Goal: Task Accomplishment & Management: Manage account settings

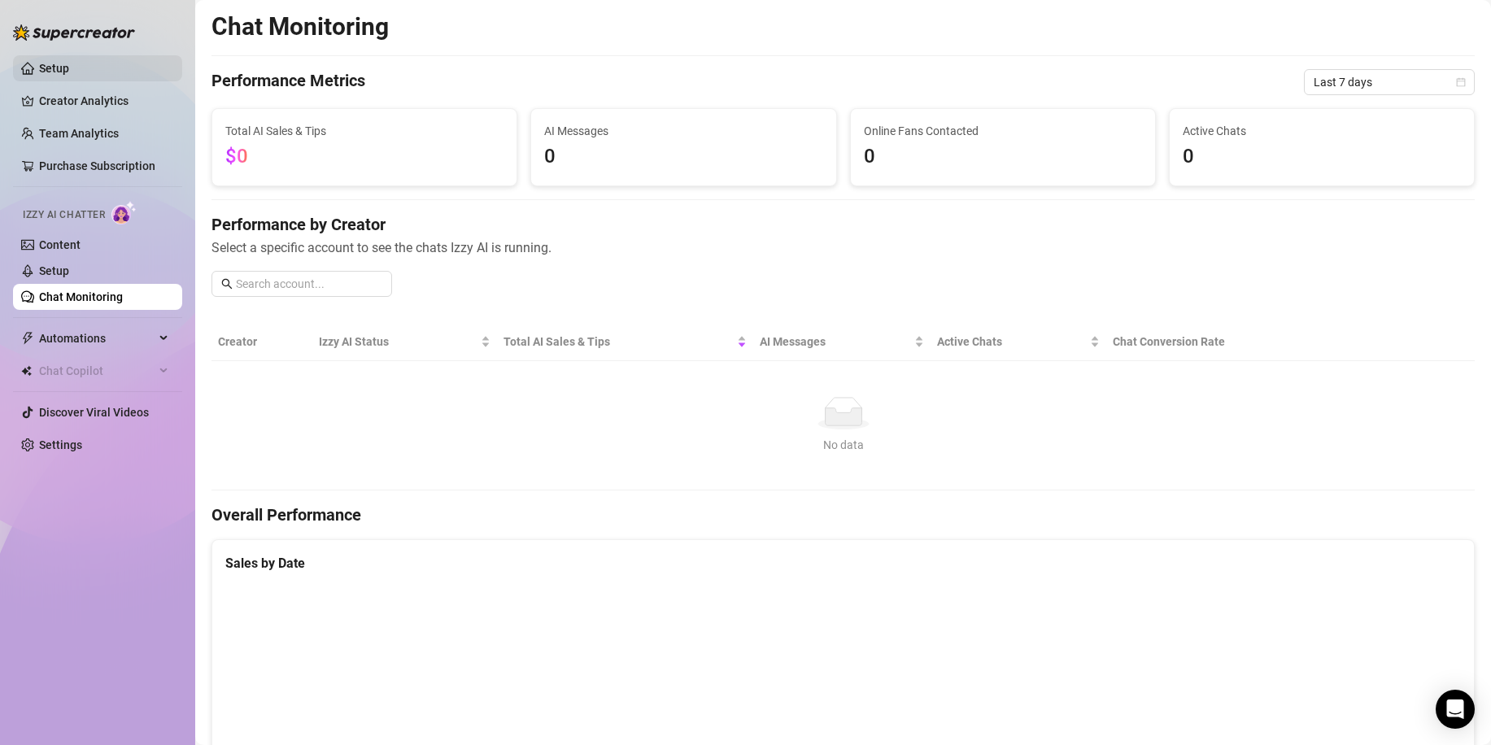
click at [69, 69] on link "Setup" at bounding box center [54, 68] width 30 height 13
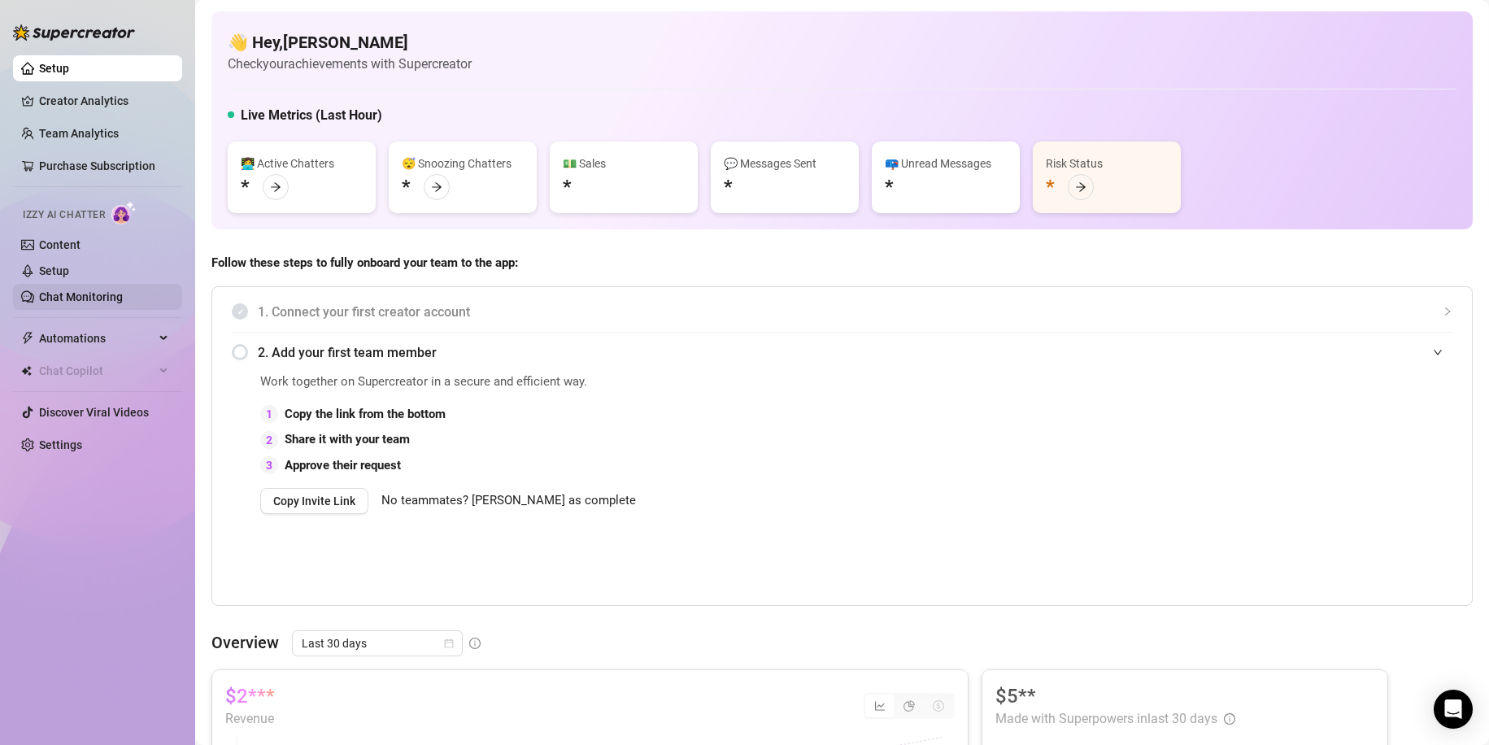
click at [73, 290] on link "Chat Monitoring" at bounding box center [81, 296] width 84 height 13
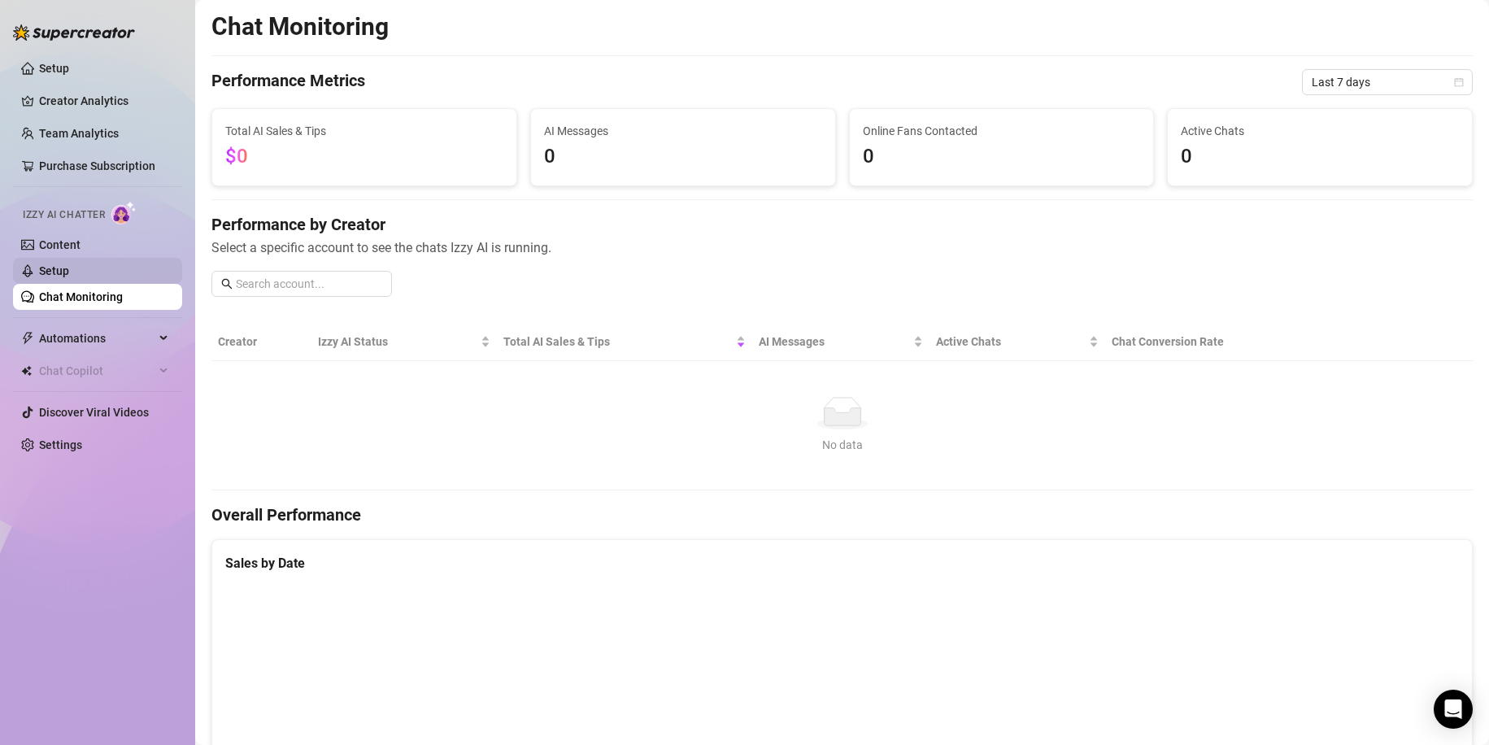
click at [69, 268] on link "Setup" at bounding box center [54, 270] width 30 height 13
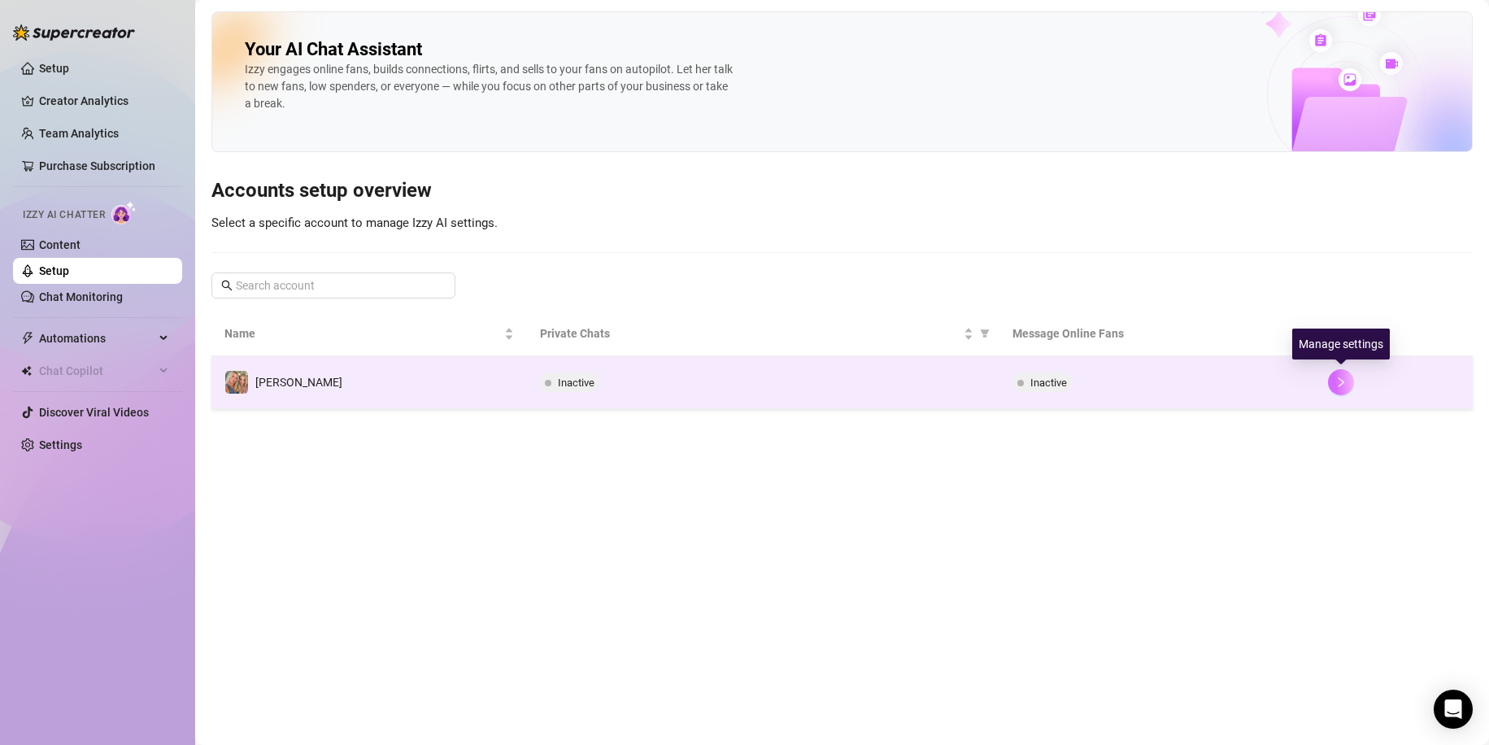
click at [1344, 387] on icon "right" at bounding box center [1340, 382] width 11 height 11
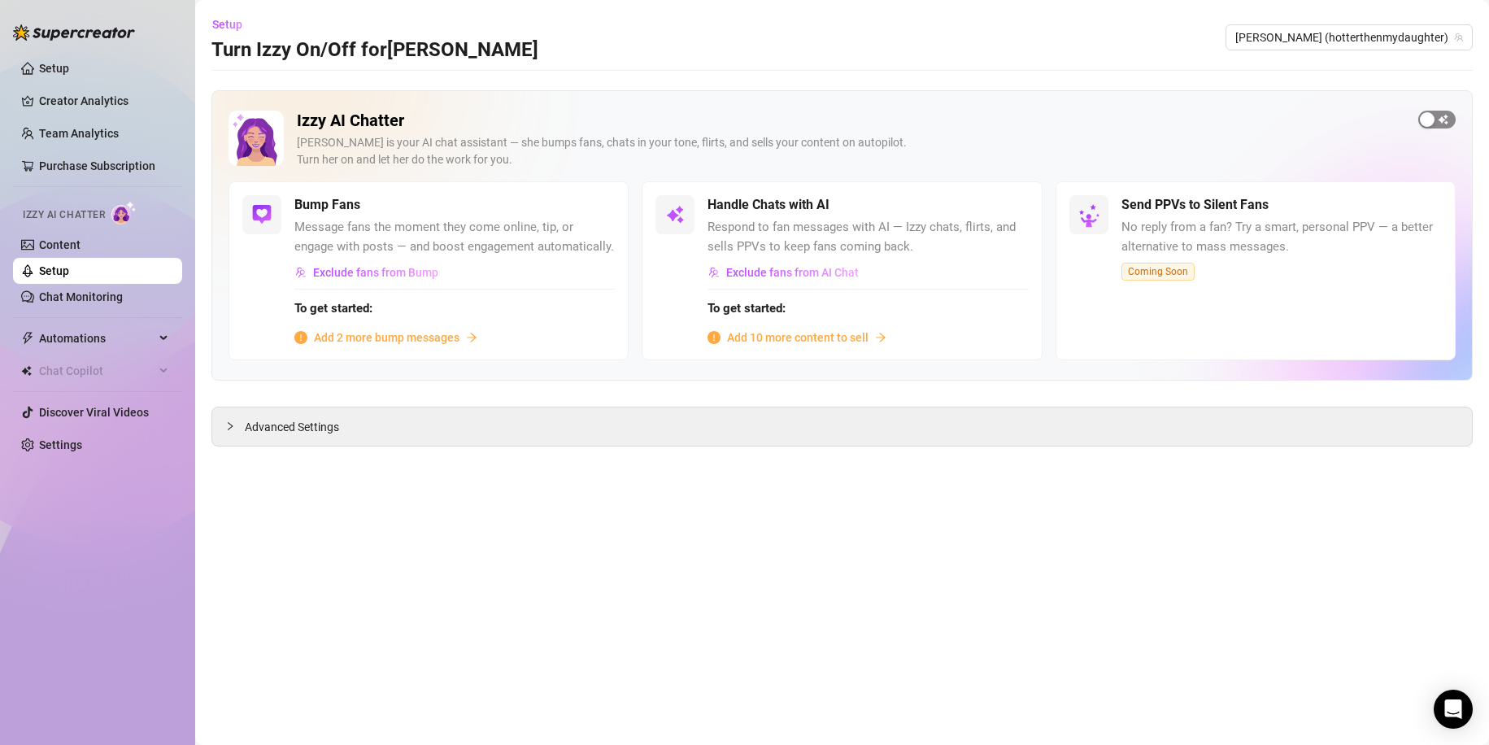
click at [1423, 120] on div "button" at bounding box center [1427, 119] width 15 height 15
click at [397, 338] on span "Add 2 more bump messages" at bounding box center [387, 338] width 146 height 18
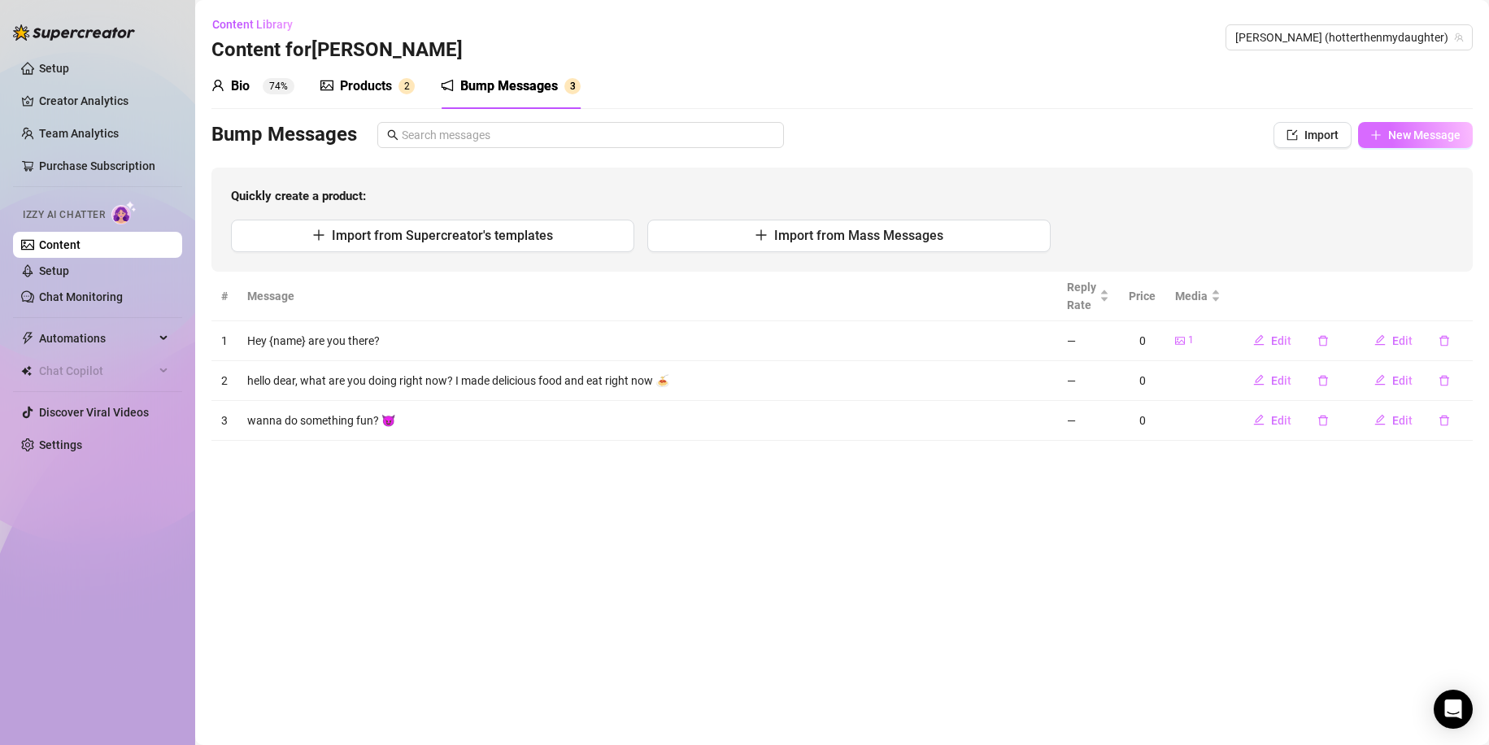
click at [1389, 129] on span "New Message" at bounding box center [1424, 134] width 72 height 13
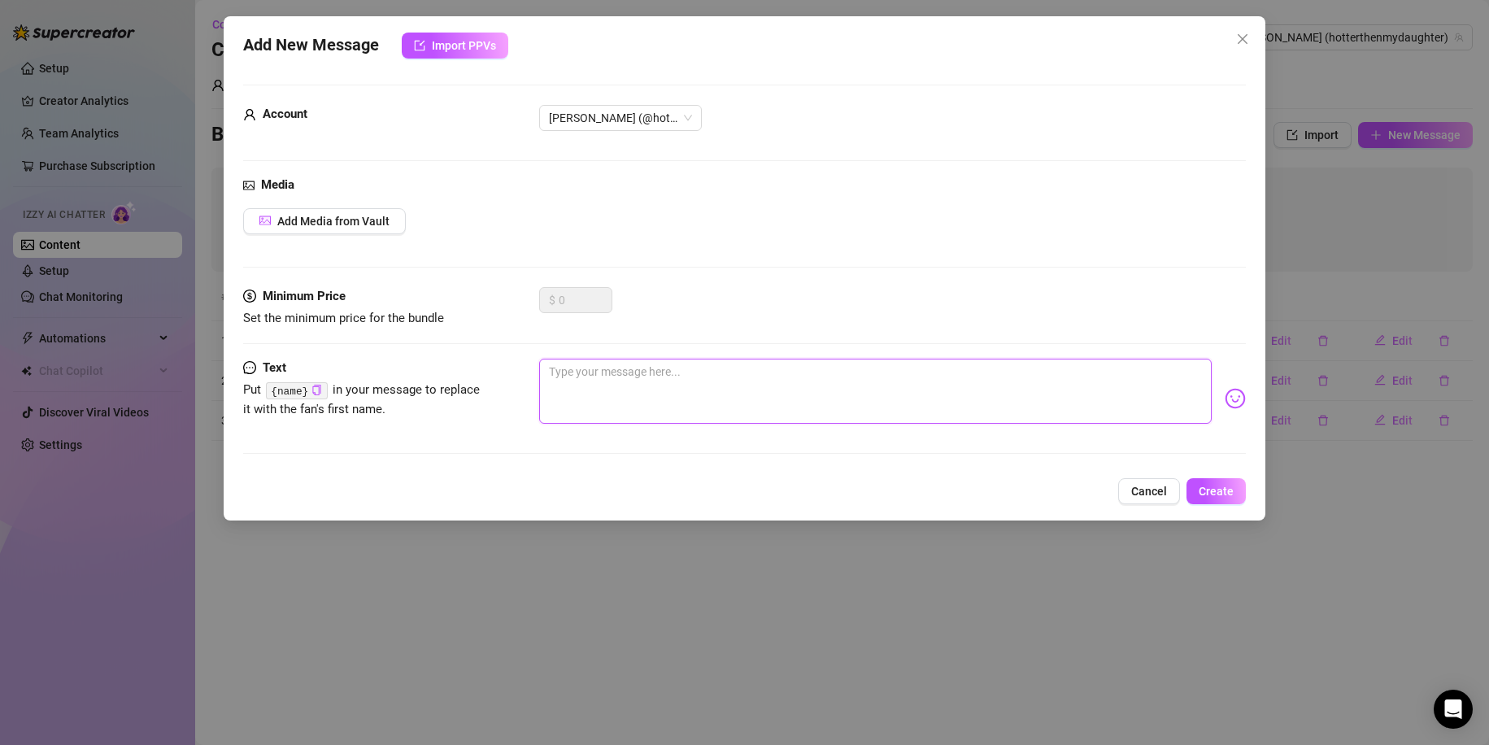
click at [625, 385] on textarea at bounding box center [875, 391] width 673 height 65
type textarea "H"
type textarea "Hi"
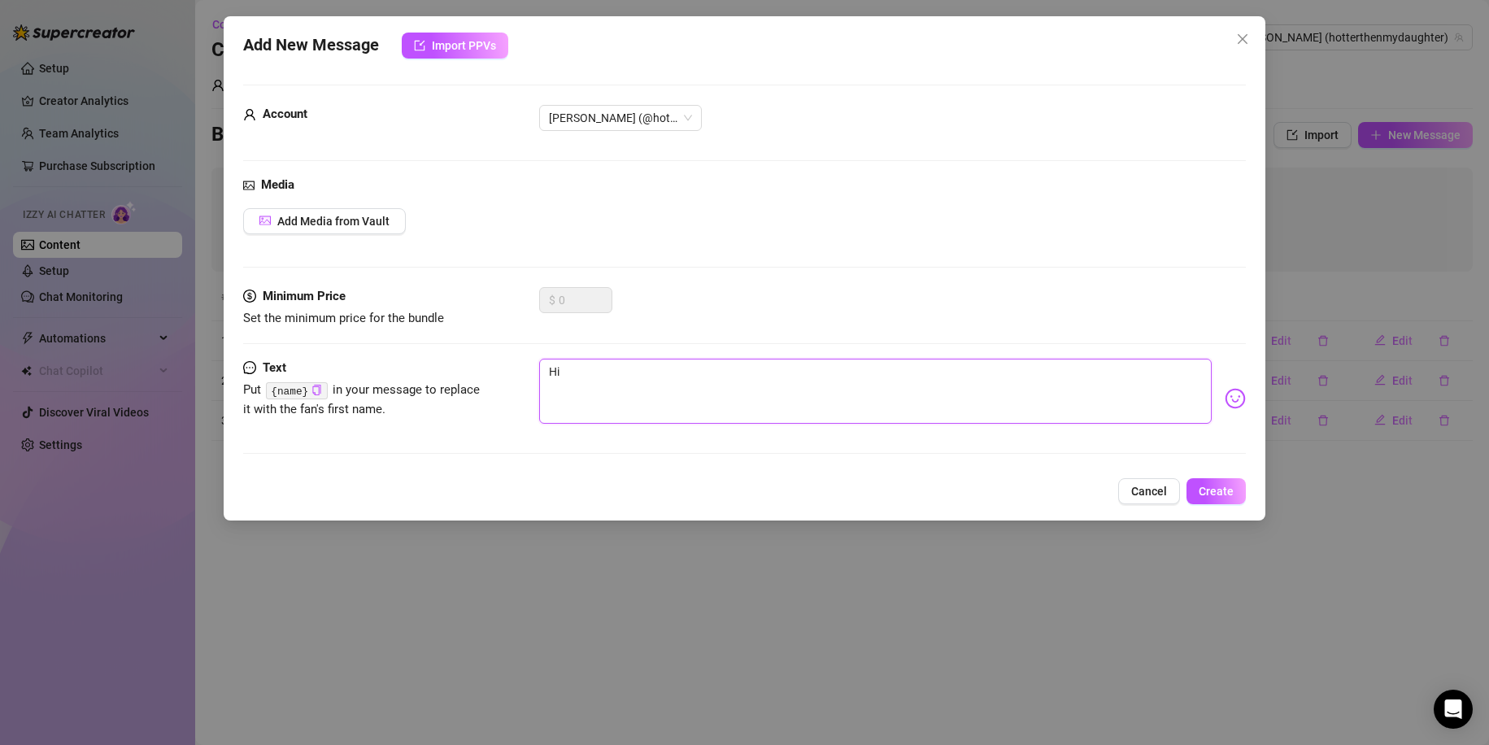
type textarea "Hii"
click at [316, 382] on code "{name}" at bounding box center [296, 390] width 61 height 17
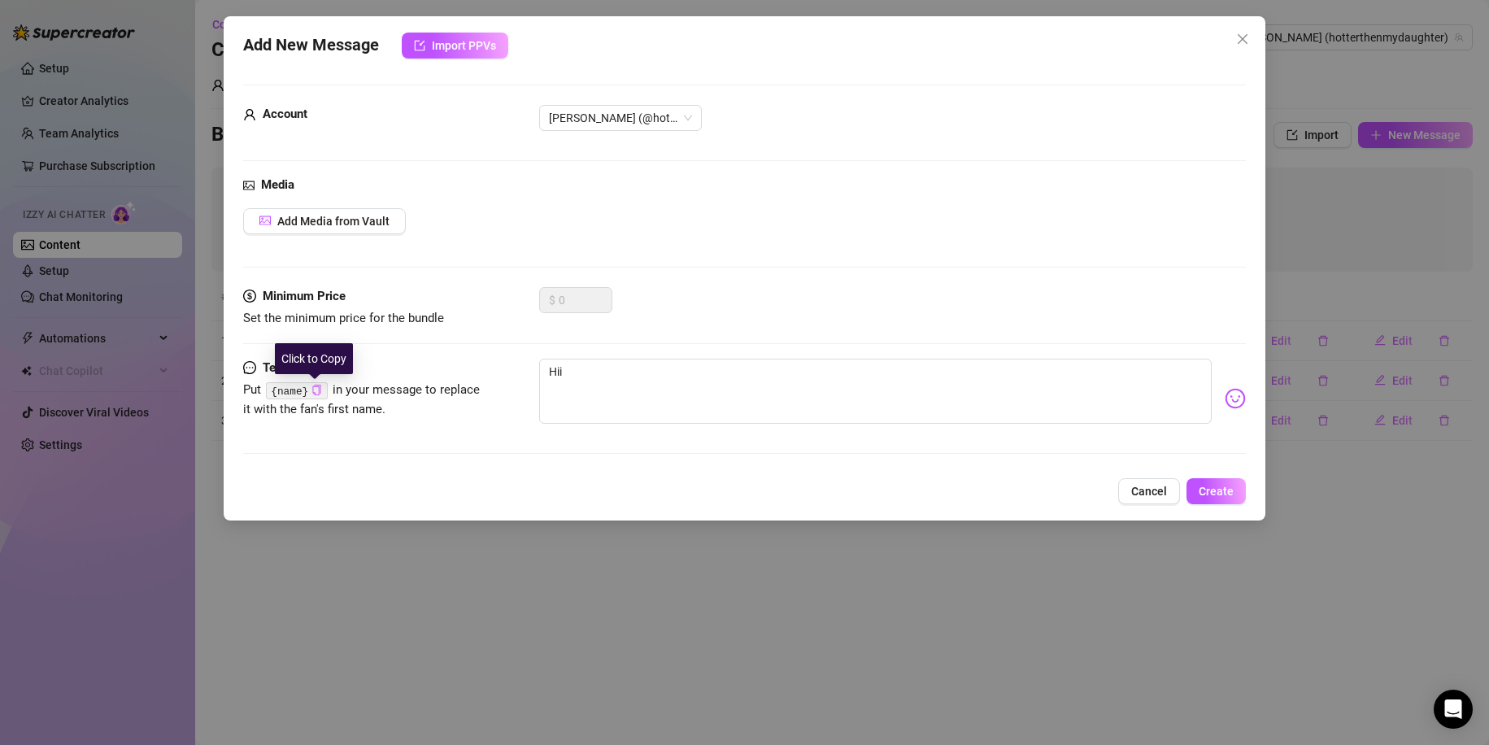
click at [315, 389] on icon "copy" at bounding box center [316, 390] width 11 height 11
click at [604, 387] on textarea "Hii" at bounding box center [875, 391] width 673 height 65
paste textarea "{name}"
type textarea "Hii {name}"
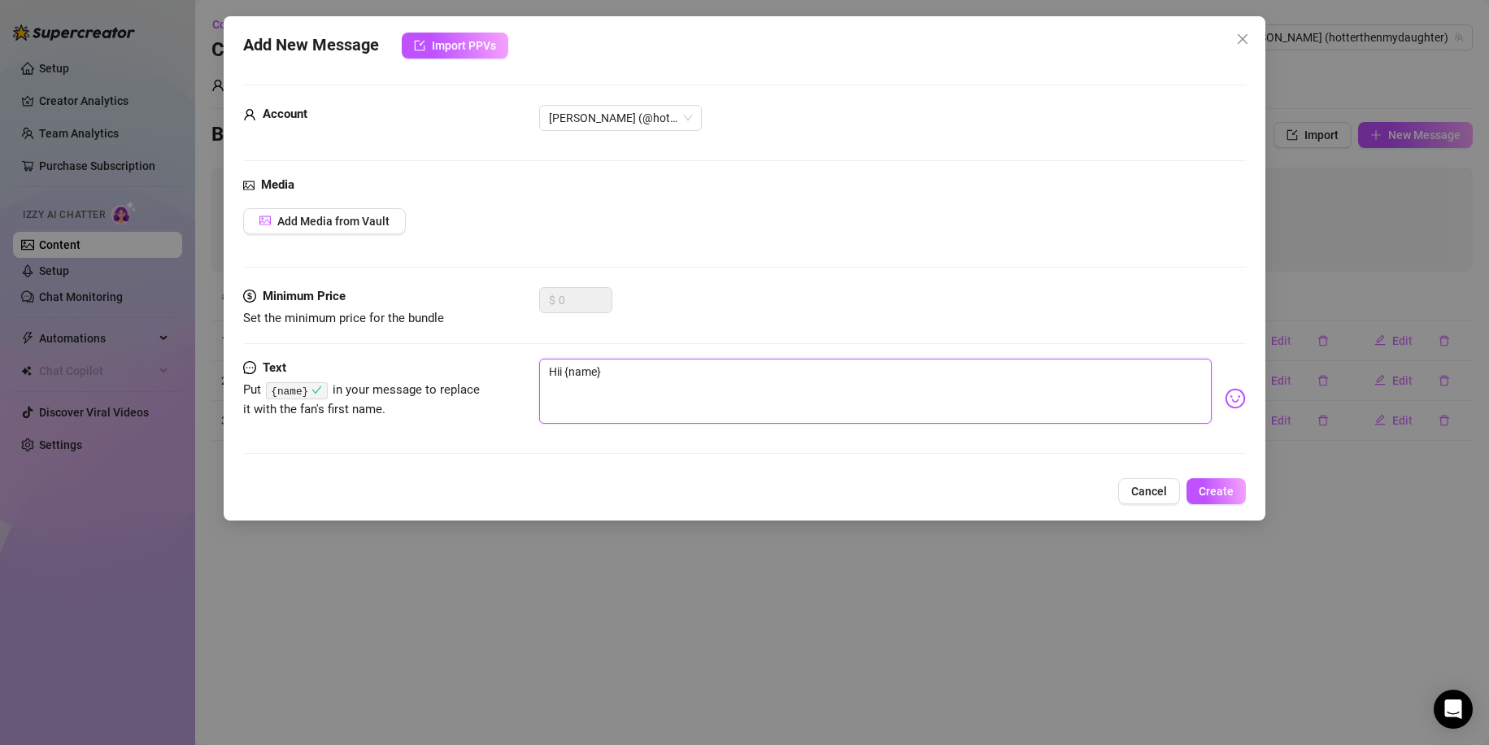
type textarea "Hii {name}"
type textarea "Hii {name} H"
type textarea "Hii {name}"
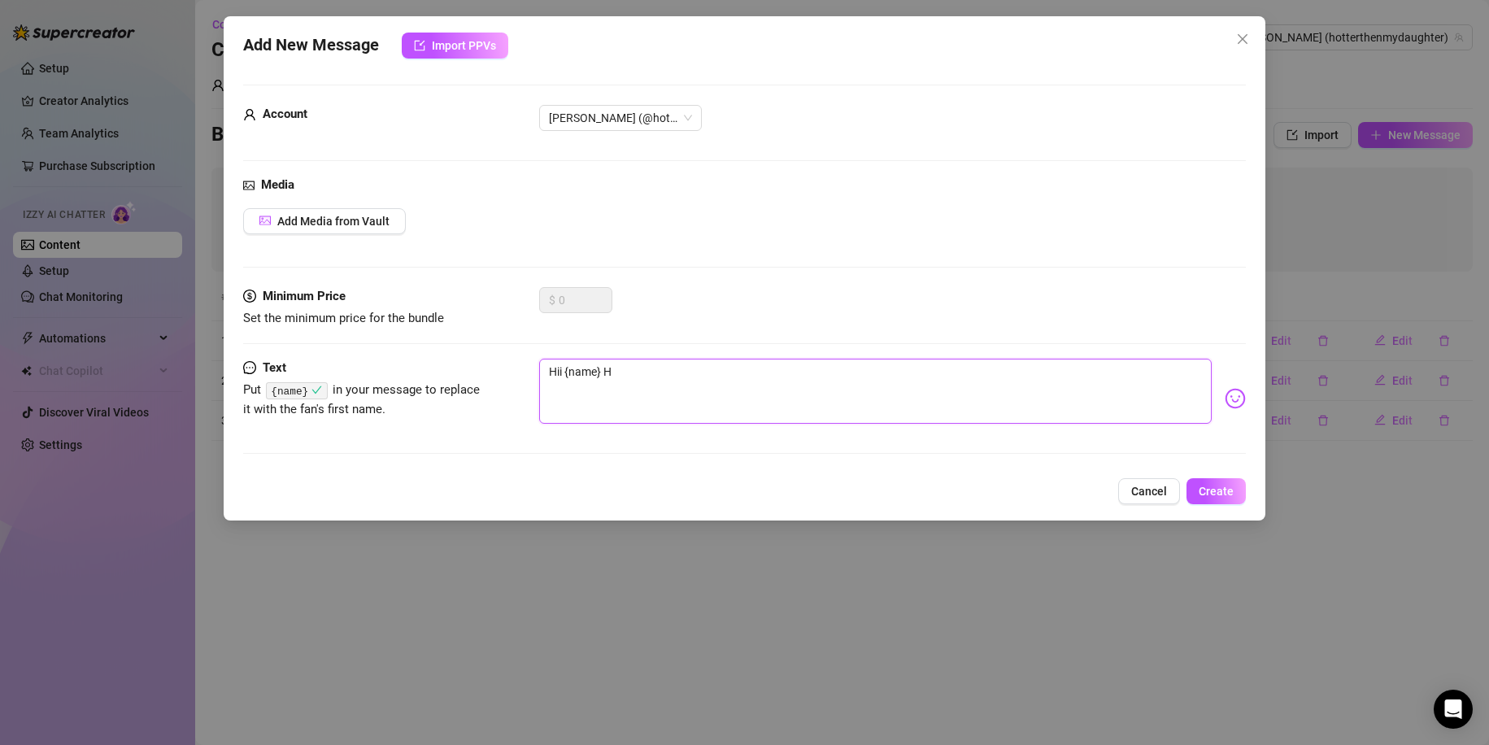
type textarea "Hii {name}"
type textarea "Hii {name} h"
type textarea "Hii {name} ho"
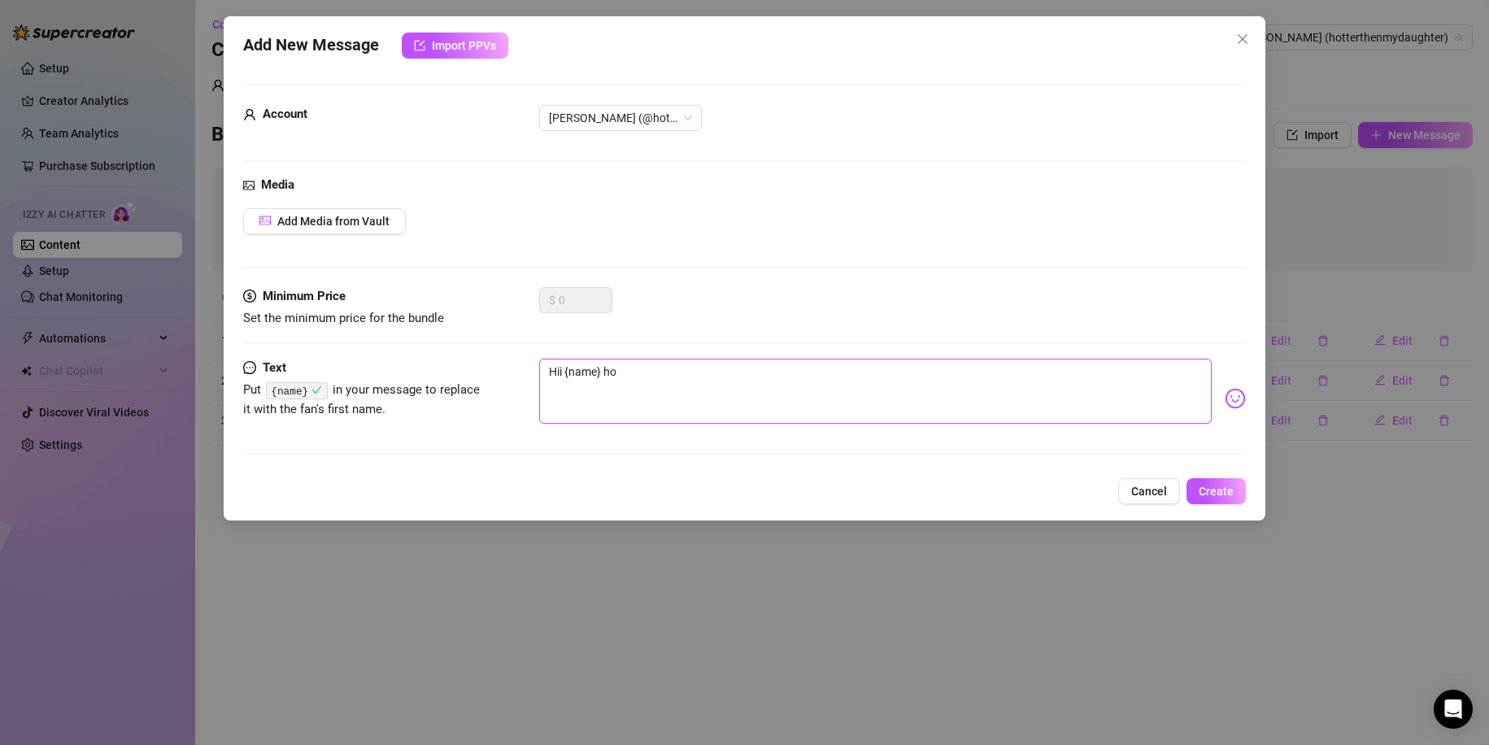
type textarea "Hii {name} how"
type textarea "Hii {name} how a"
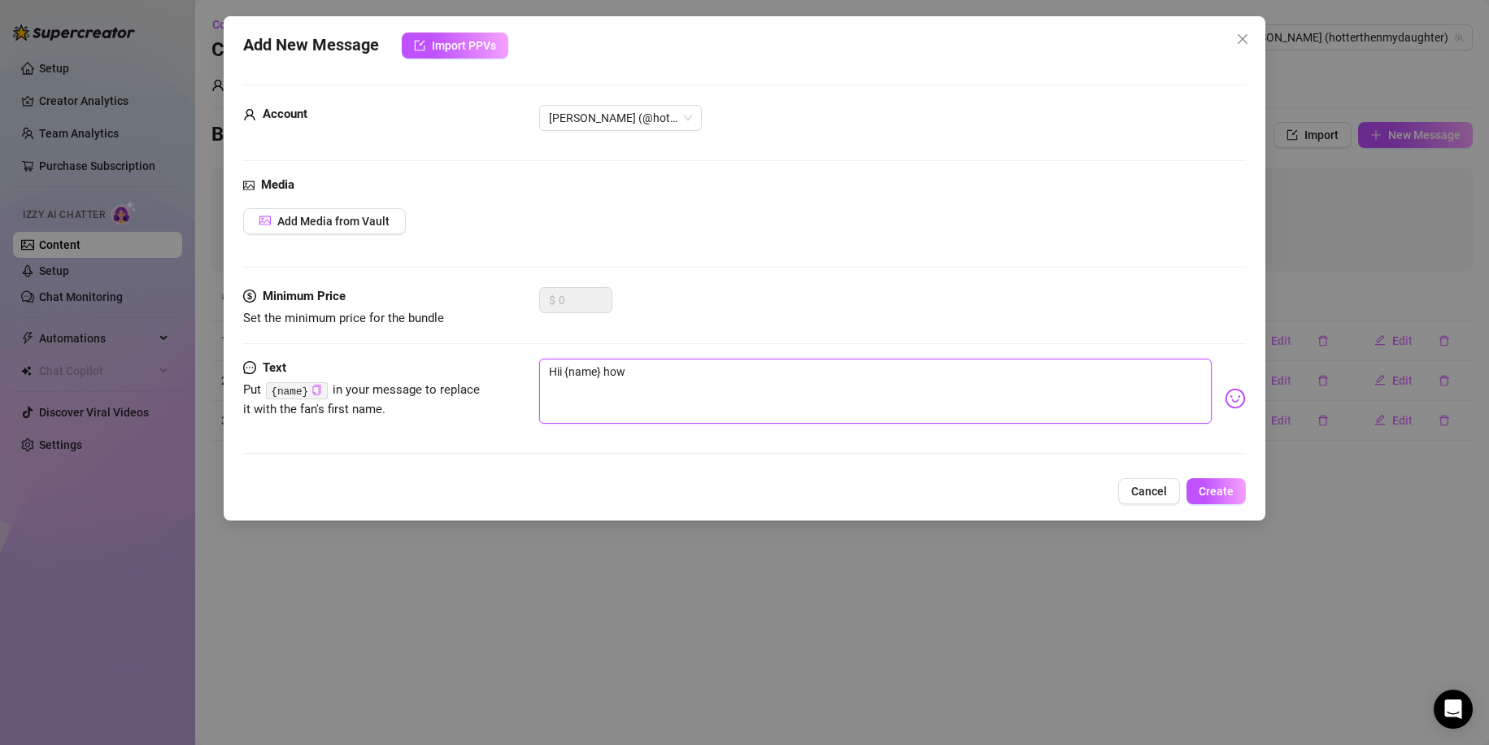
type textarea "Hii {name} how a"
type textarea "Hii {name} how ae"
type textarea "Hii {name} how a"
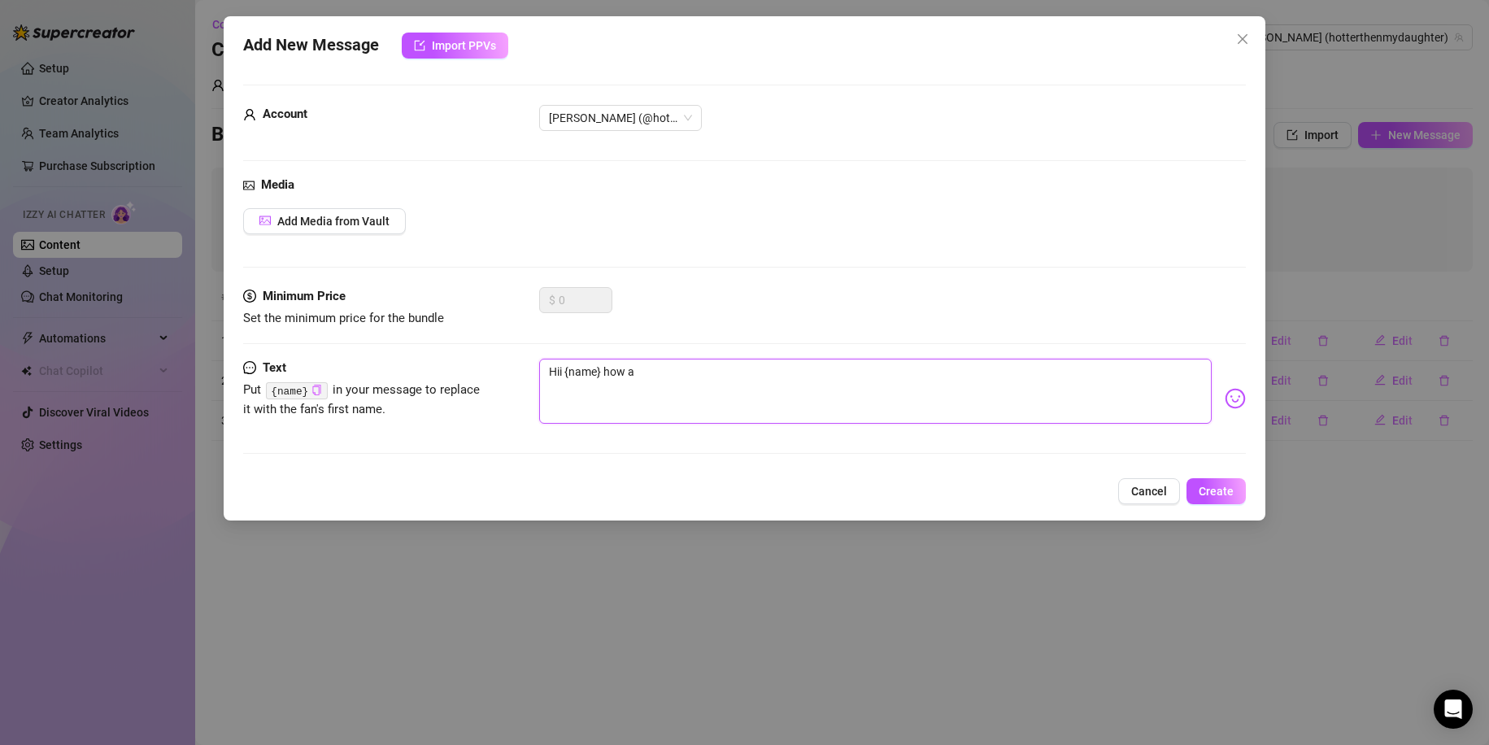
type textarea "Hii {name} how ar"
type textarea "Hii {name} how are"
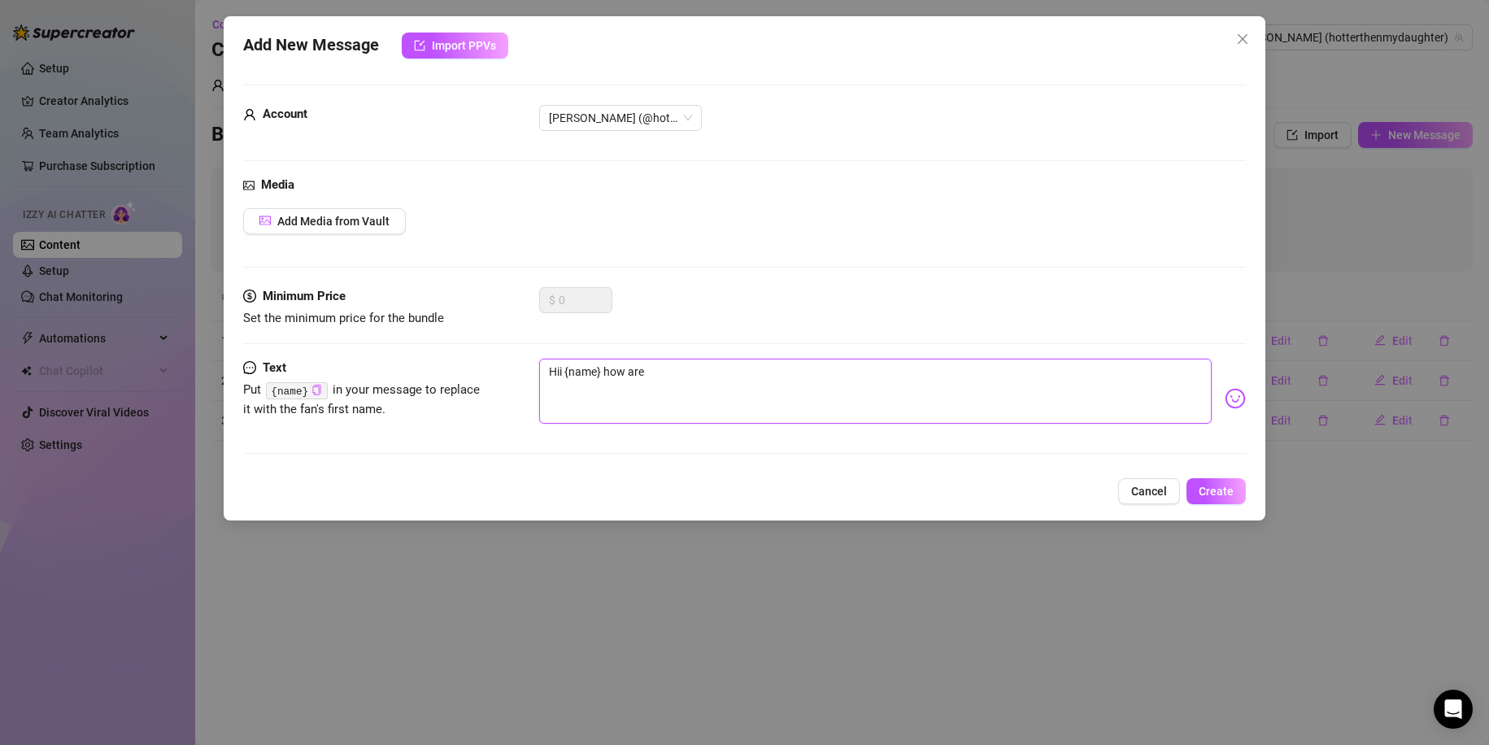
type textarea "Hii {name} how are"
type textarea "Hii {name} how are y"
type textarea "Hii {name} how are yo"
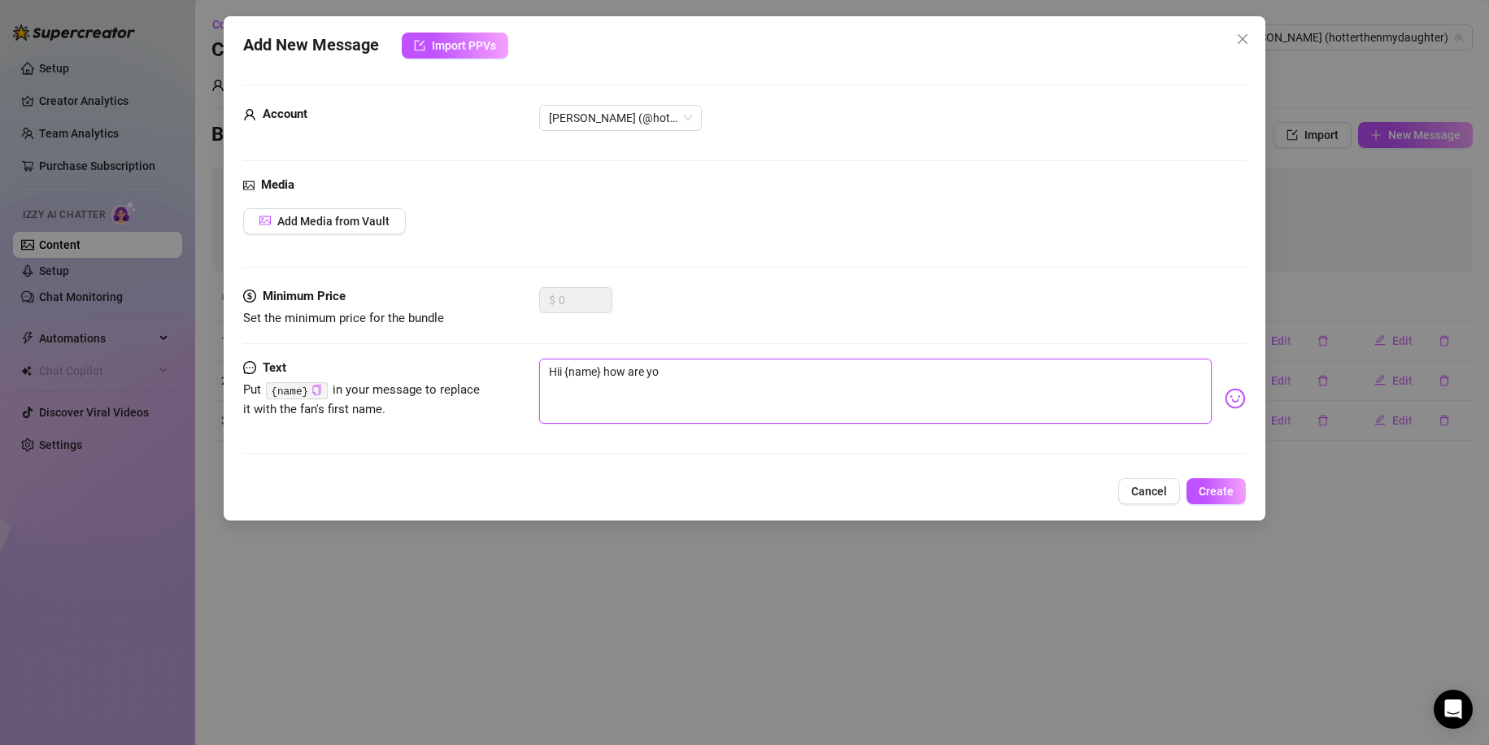
type textarea "Hii {name} how are you"
type textarea "Hii {name} how are you?"
type textarea "Hii {name} how are you? x"
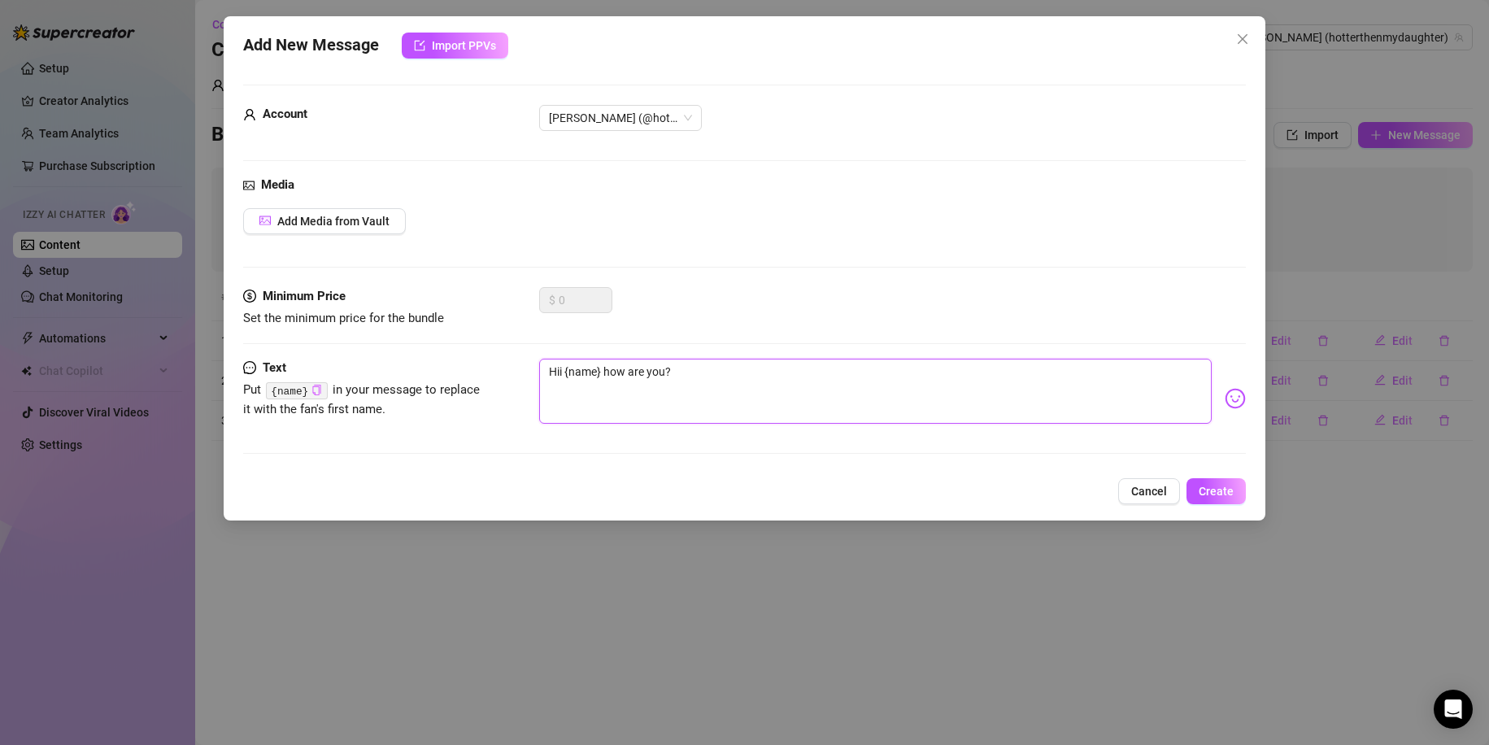
type textarea "Hii {name} how are you? x"
type textarea "Hii {name} how are you? xx"
type textarea "Hii {name} how are you? xxx"
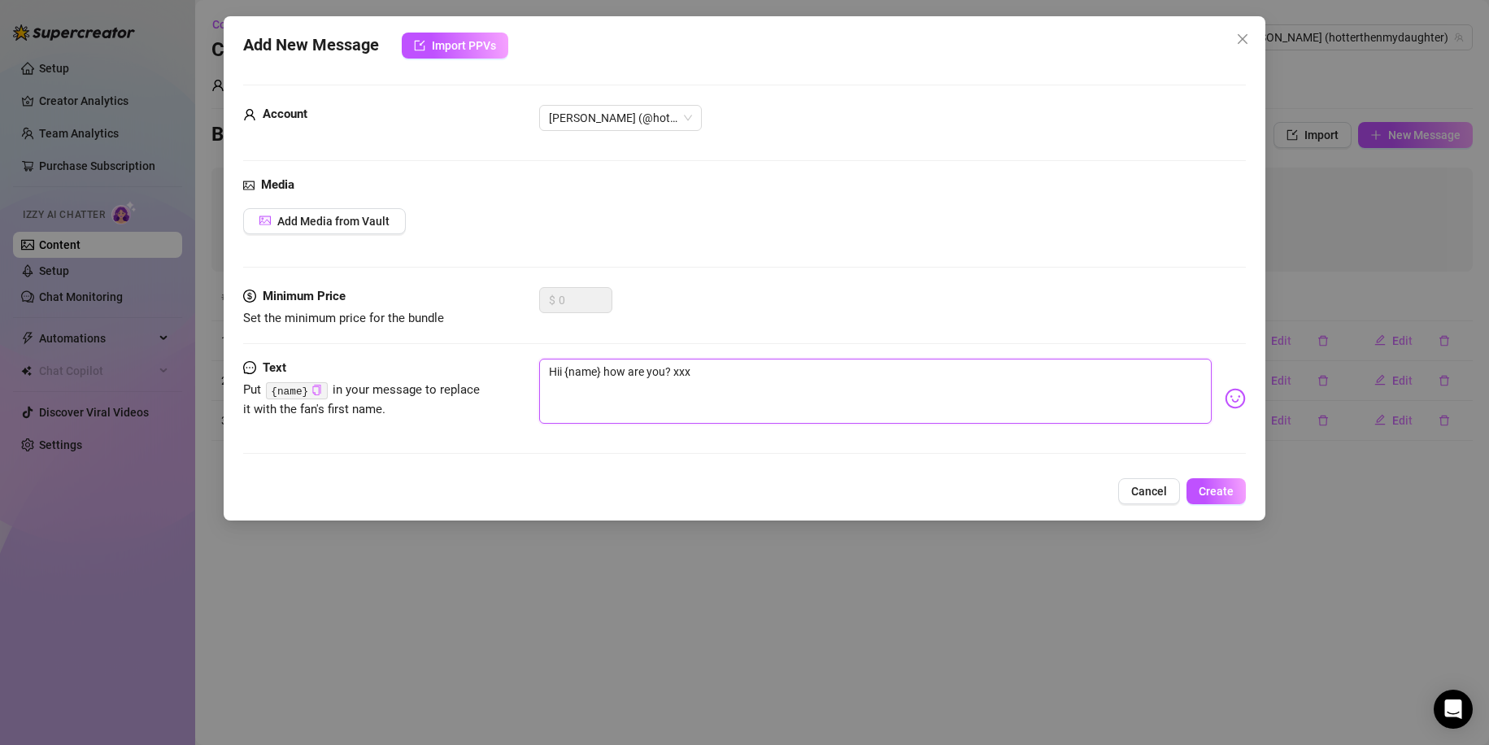
type textarea "Hii {name} how are you? xxx"
click at [1222, 485] on span "Create" at bounding box center [1216, 491] width 35 height 13
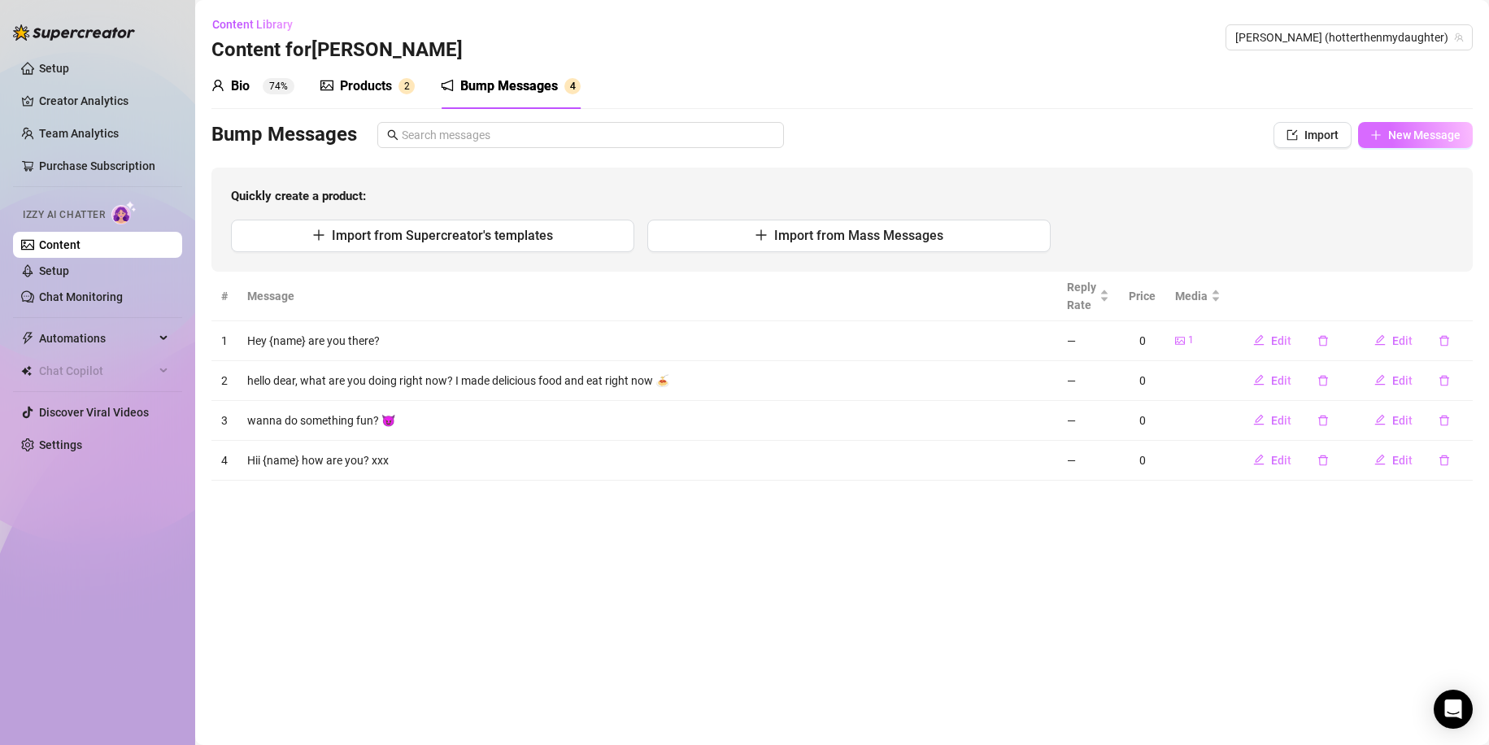
click at [1400, 137] on span "New Message" at bounding box center [1424, 134] width 72 height 13
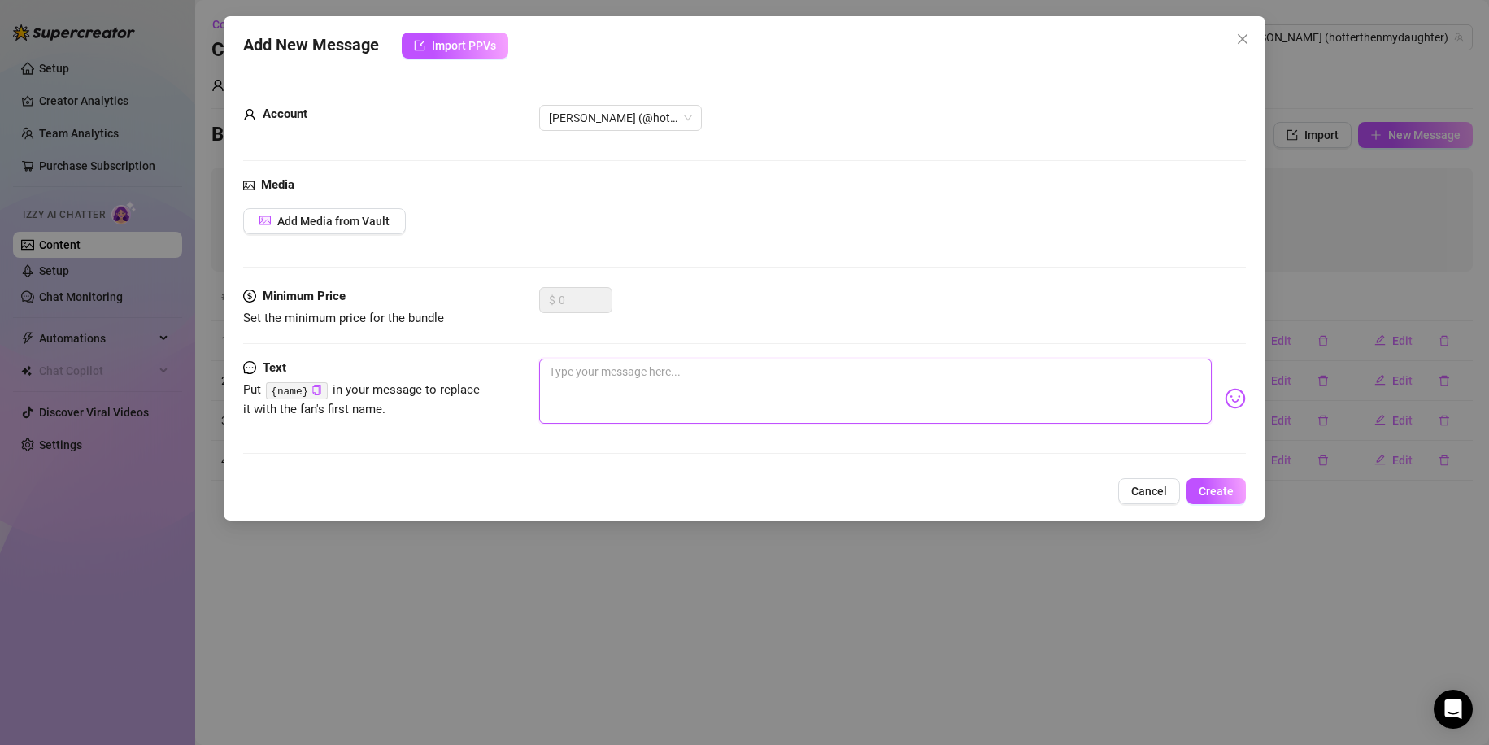
click at [639, 390] on textarea at bounding box center [875, 391] width 673 height 65
click at [646, 386] on textarea at bounding box center [875, 391] width 673 height 65
paste textarea "Wanne chat naughty in dm?"
type textarea "Wanne chat naughty in dm?"
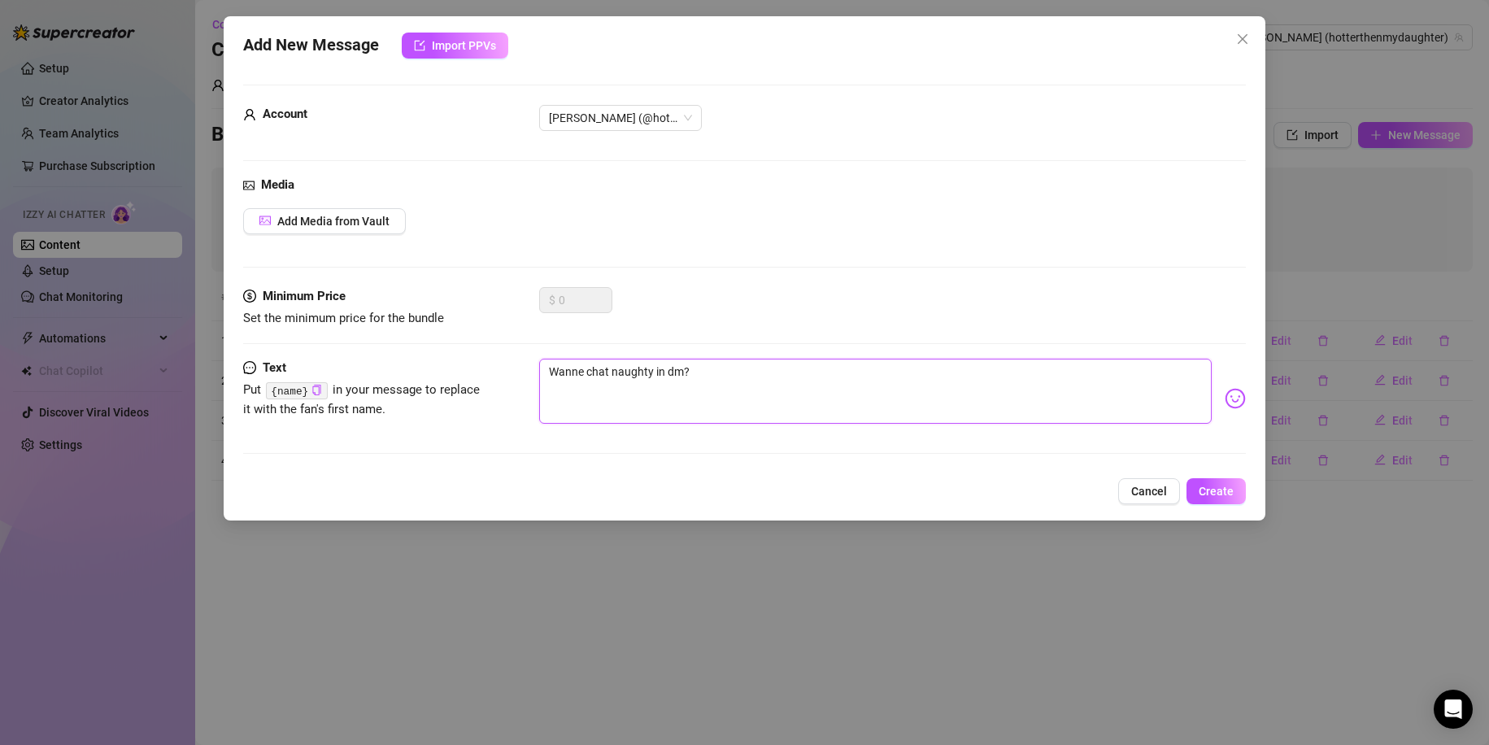
type textarea "Wanne chat naughty in dm?"
type textarea "Wanne chat naughty in dm"
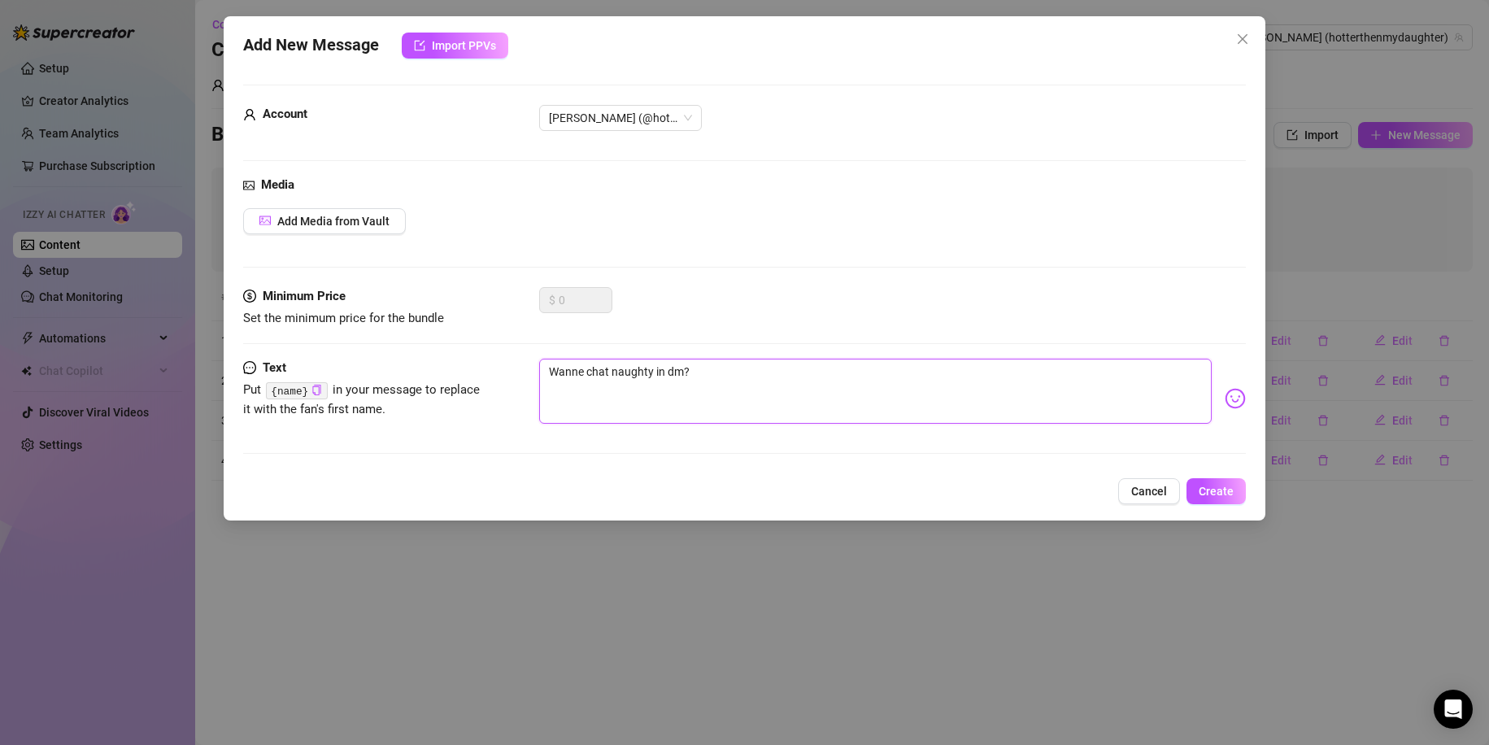
type textarea "Wanne chat naughty in dm"
type textarea "Wanne chat naughty in dm w"
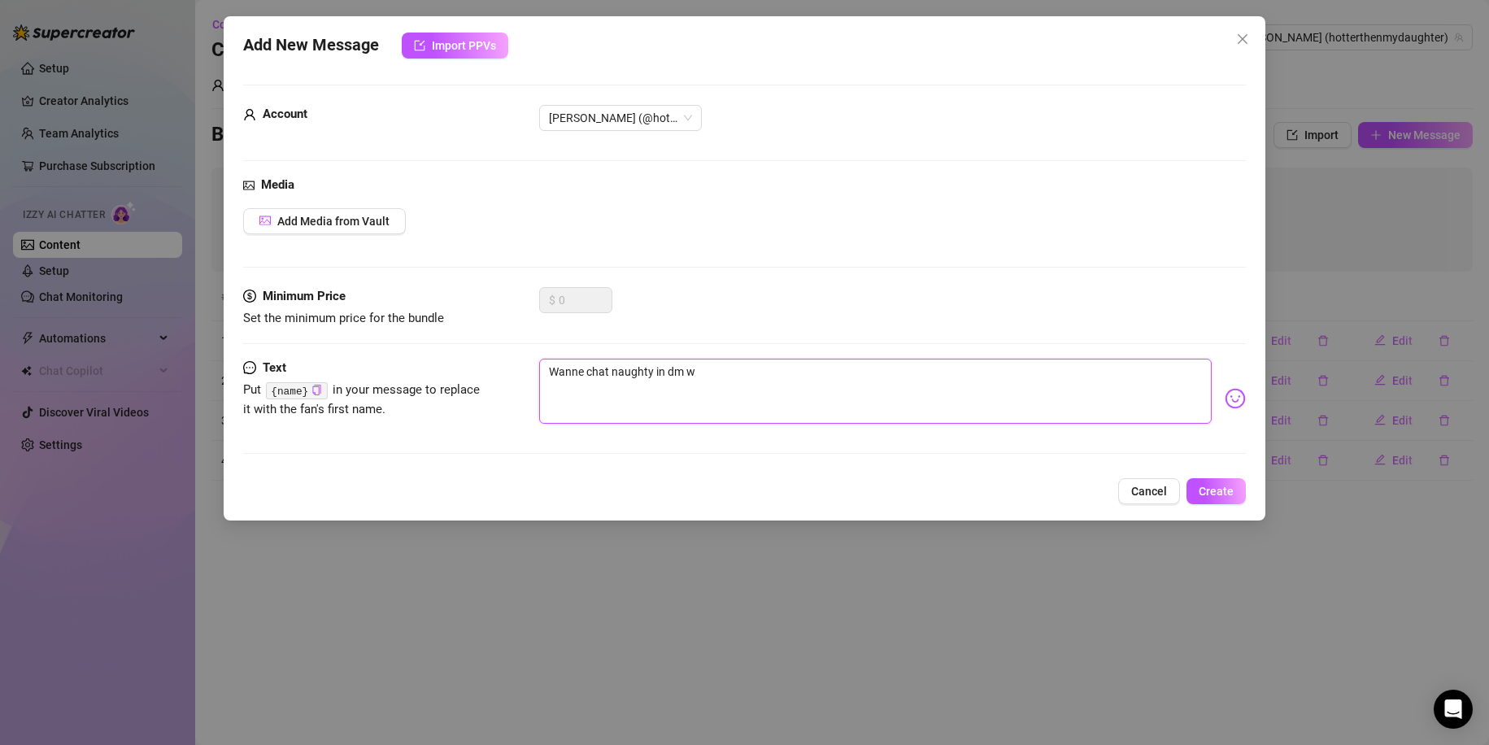
type textarea "Wanne chat naughty in dm wi"
type textarea "Wanne chat naughty in dm wit"
type textarea "Wanne chat naughty in dm with"
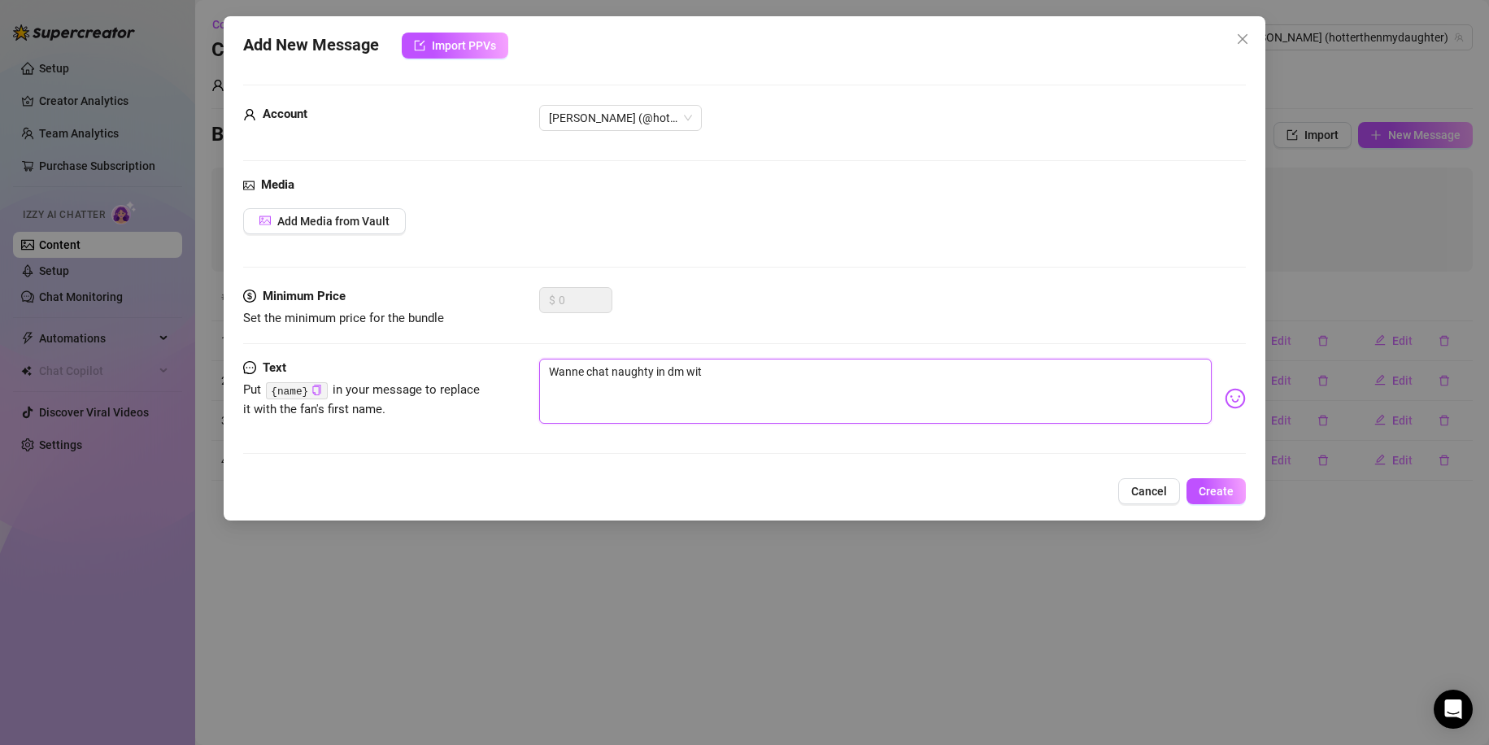
type textarea "Wanne chat naughty in dm with"
type textarea "Wanne chat naughty in dm with u"
type textarea "Wanne chat naughty in dm with us"
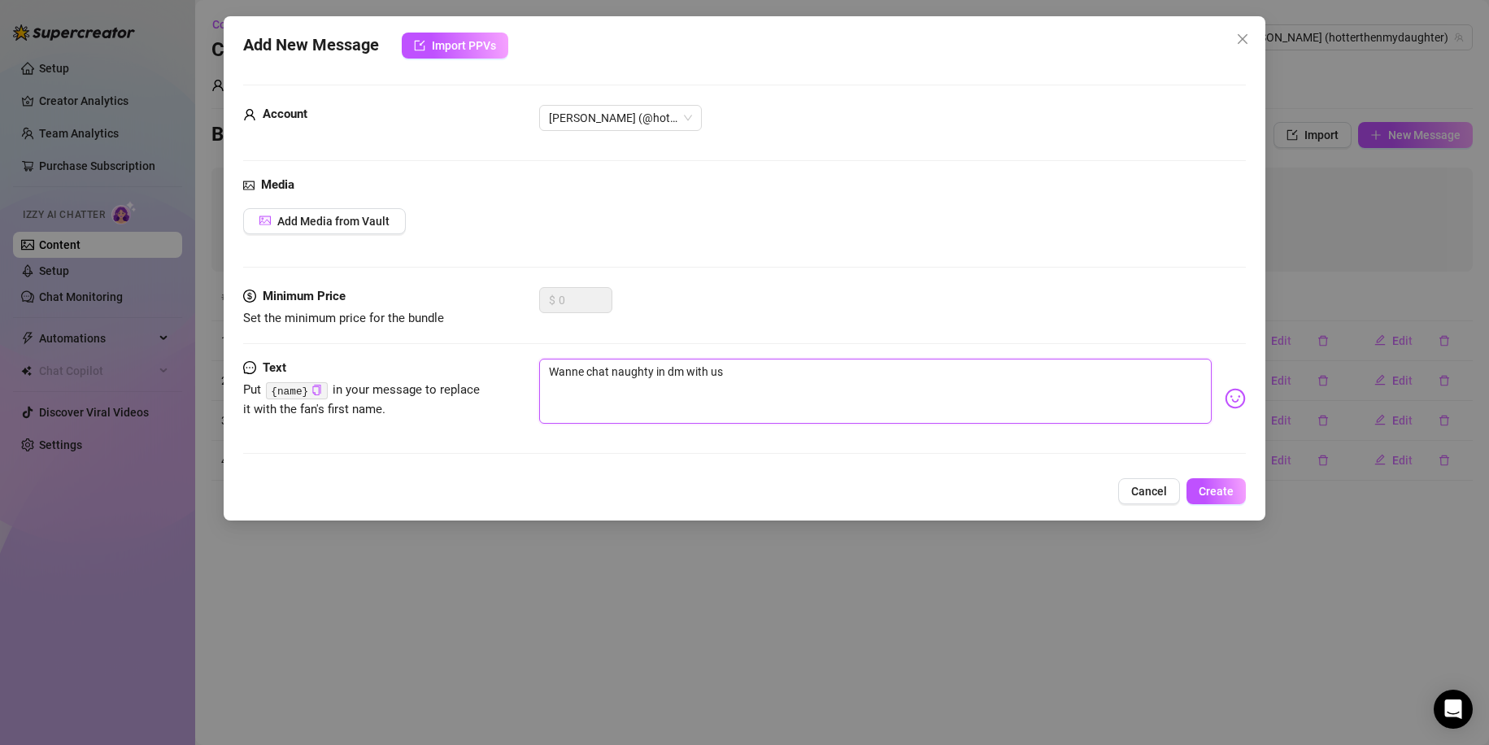
type textarea "Wanne chat naughty in dm with us?"
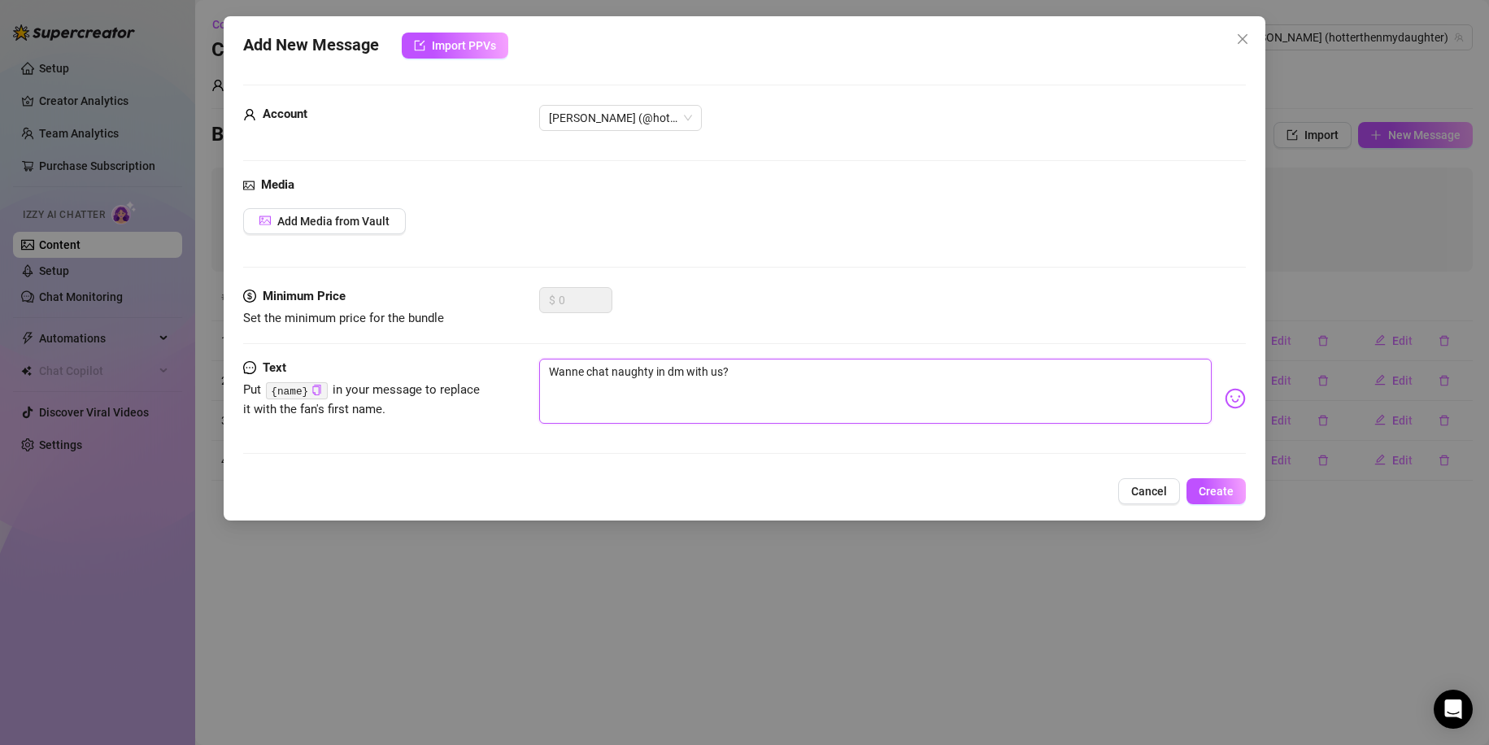
type textarea "Wanne chat naughty in dm with us?"
type textarea "Wanne chat naughty in dm with us"
type textarea "Wanne chat naughty in dm with u"
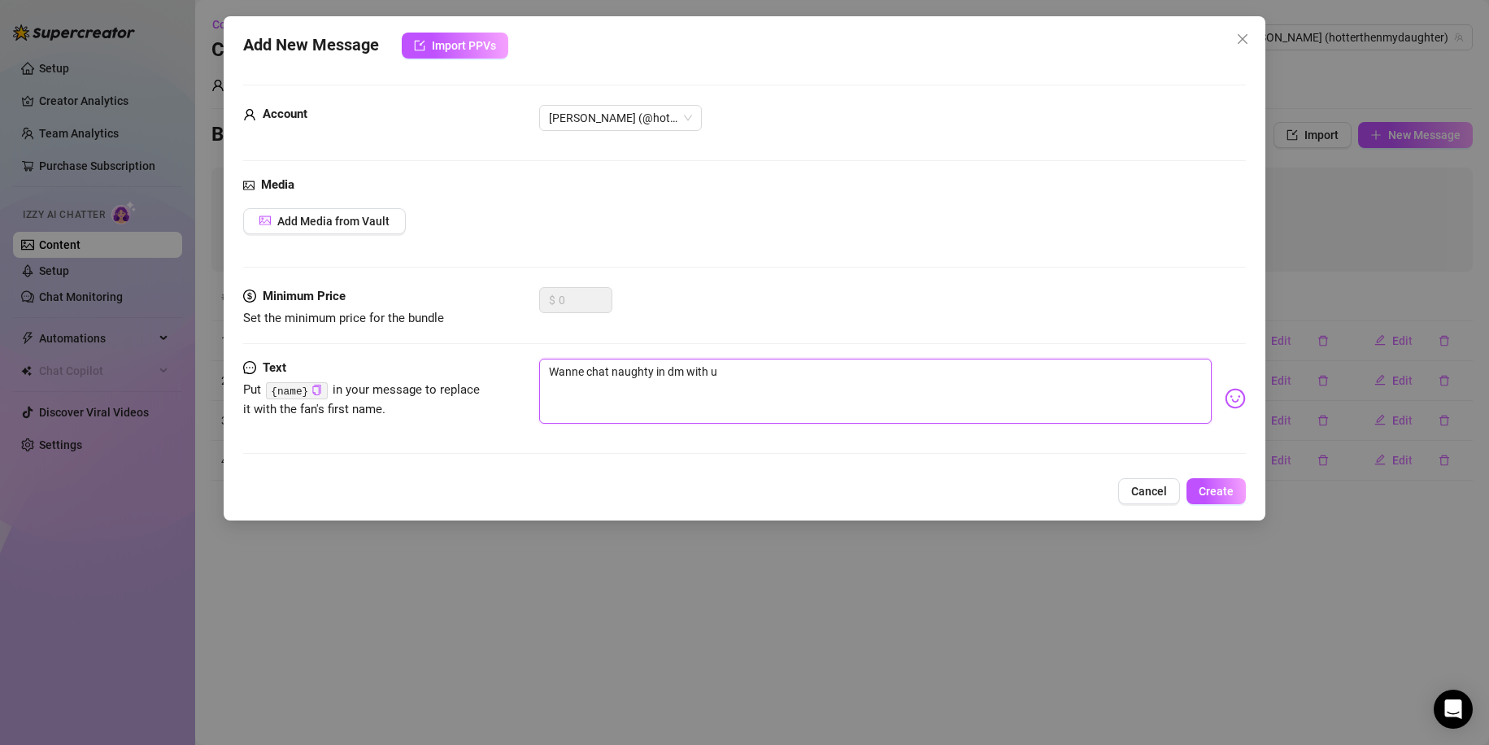
type textarea "Wanne chat naughty in dm with"
type textarea "Wanne chat naughty in dm wit"
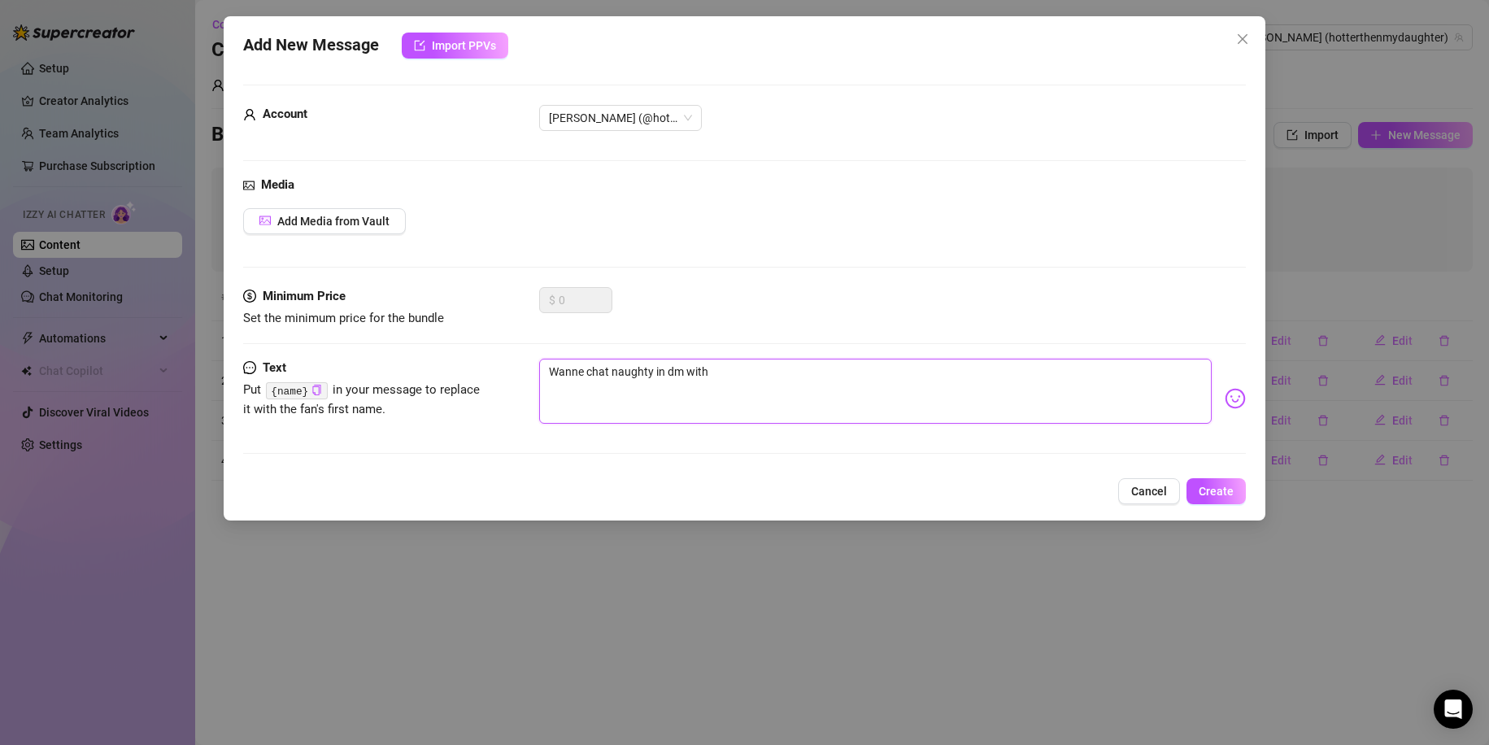
type textarea "Wanne chat naughty in dm wit"
type textarea "Wanne chat naughty in dm wi"
type textarea "Wanne chat naughty in dm w"
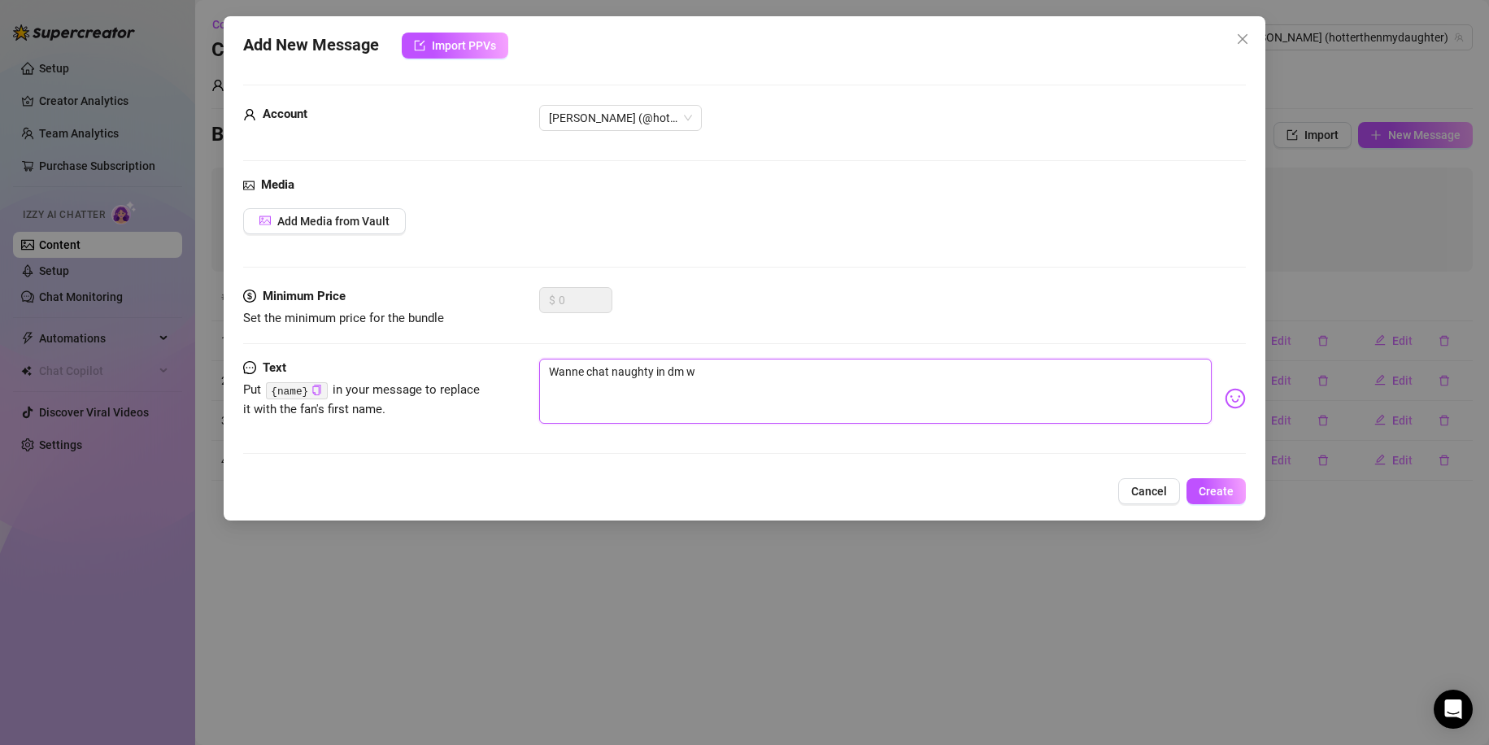
type textarea "Wanne chat naughty in dm"
type textarea "Wanne chat naughty in dm?"
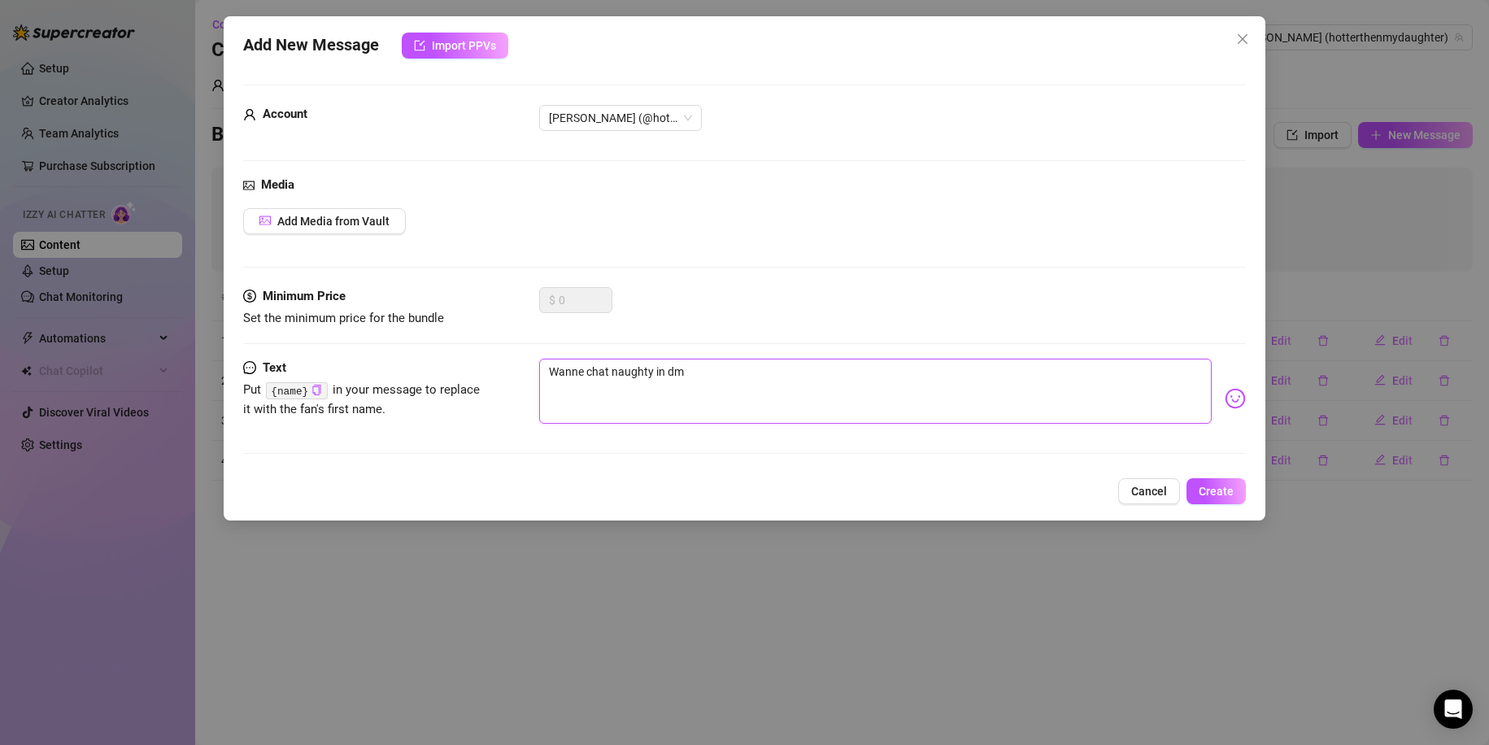
type textarea "Wanne chat naughty in dm?"
drag, startPoint x: 752, startPoint y: 374, endPoint x: 716, endPoint y: 377, distance: 36.7
click at [716, 377] on textarea "Wanne chat naughty in dm?" at bounding box center [875, 391] width 673 height 65
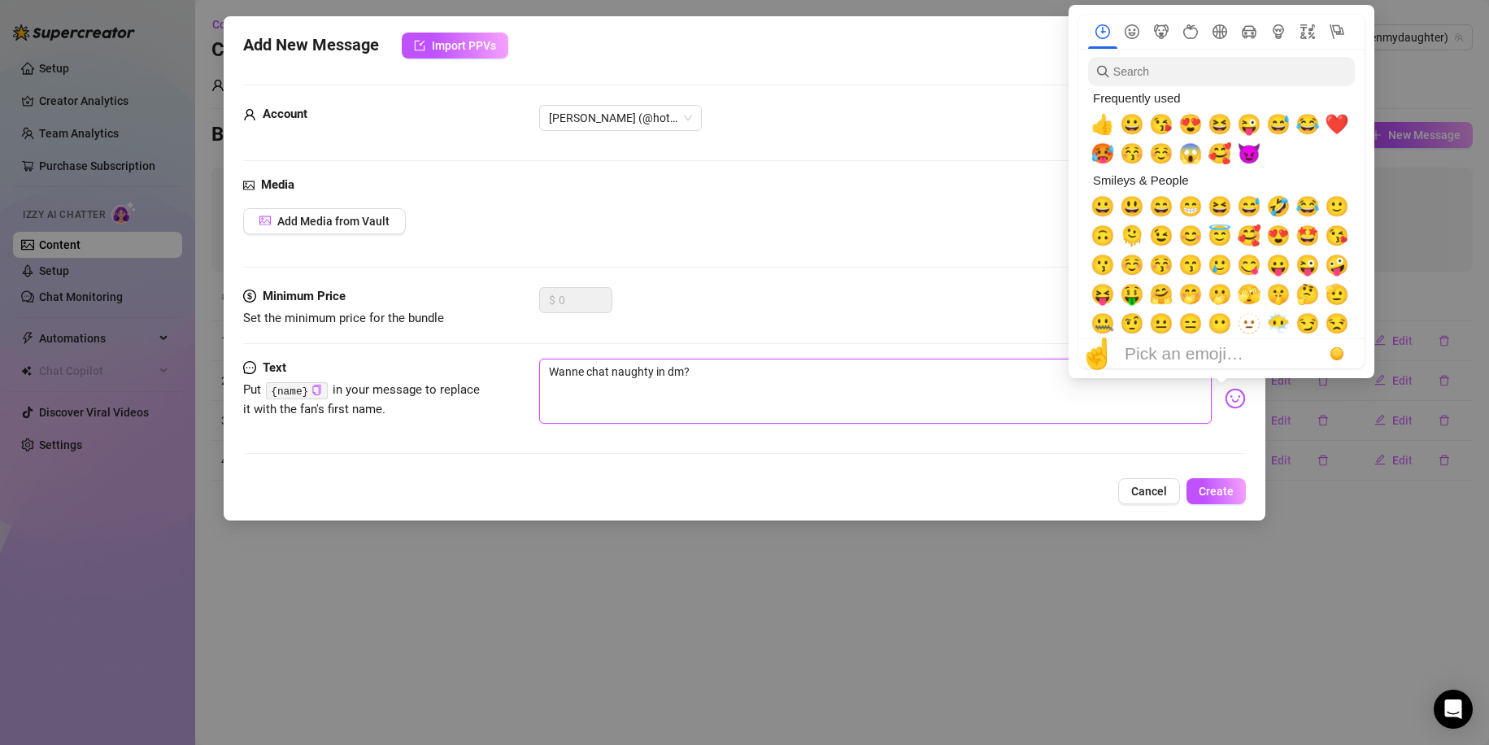
type textarea "Wanne chat naughty in dm?"
click at [1225, 396] on img at bounding box center [1235, 398] width 21 height 21
click at [1104, 151] on span "🥵" at bounding box center [1103, 153] width 24 height 23
type textarea "Wanne chat naughty in dm? 🥵"
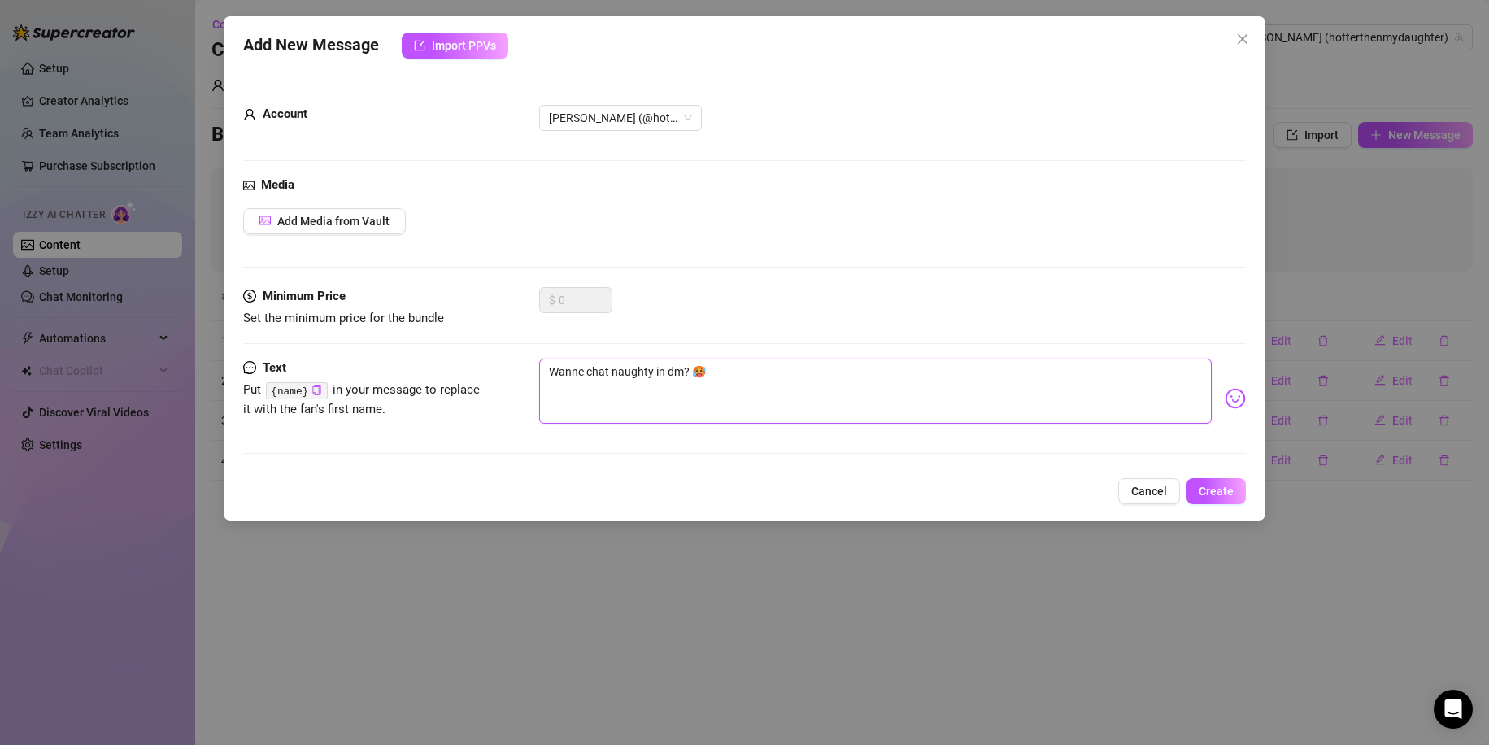
type textarea "Wanne chat naughty in dm? 🥵"
click at [758, 336] on div "Minimum Price Set the minimum price for the bundle $ 0" at bounding box center [745, 323] width 1004 height 72
click at [1226, 493] on span "Create" at bounding box center [1216, 491] width 35 height 13
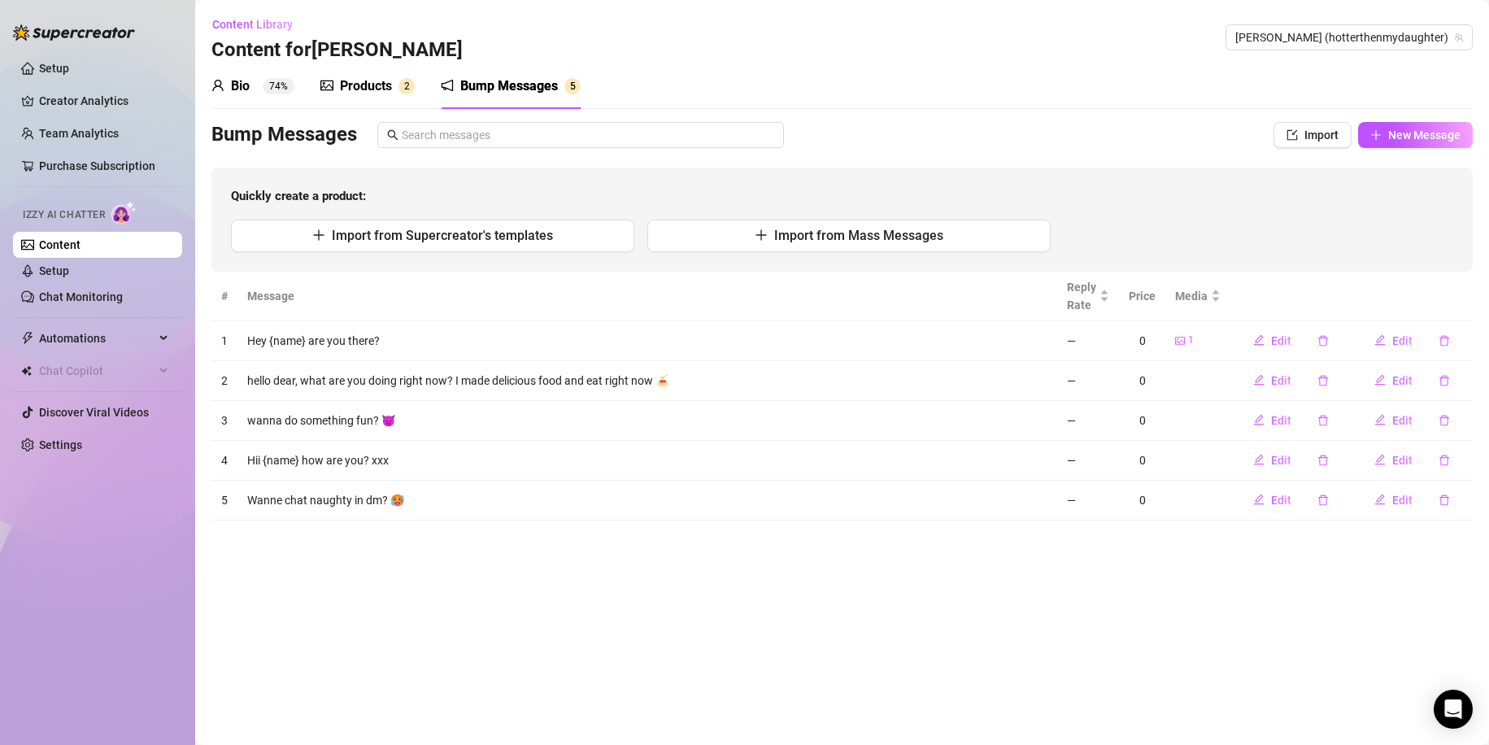
click at [81, 241] on link "Content" at bounding box center [59, 244] width 41 height 13
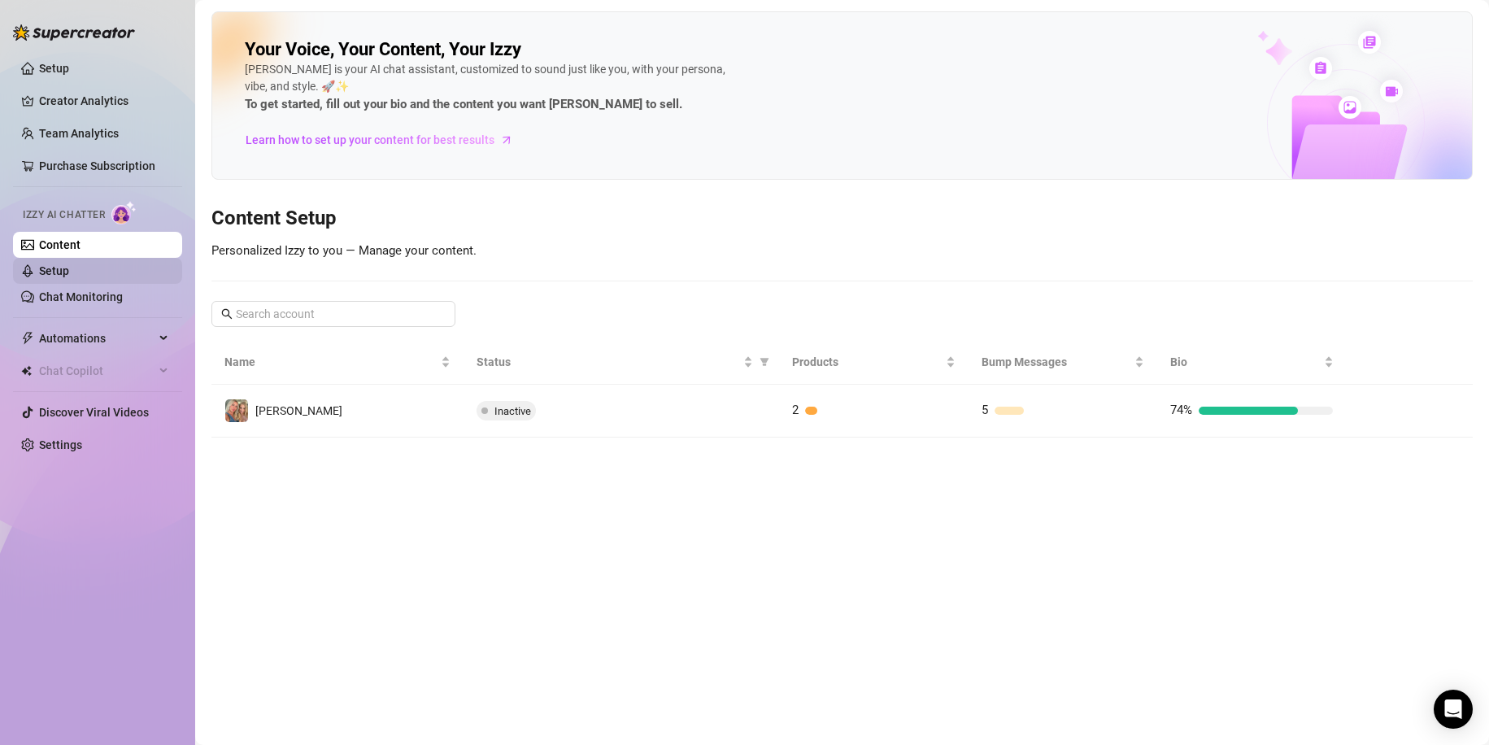
click at [69, 270] on link "Setup" at bounding box center [54, 270] width 30 height 13
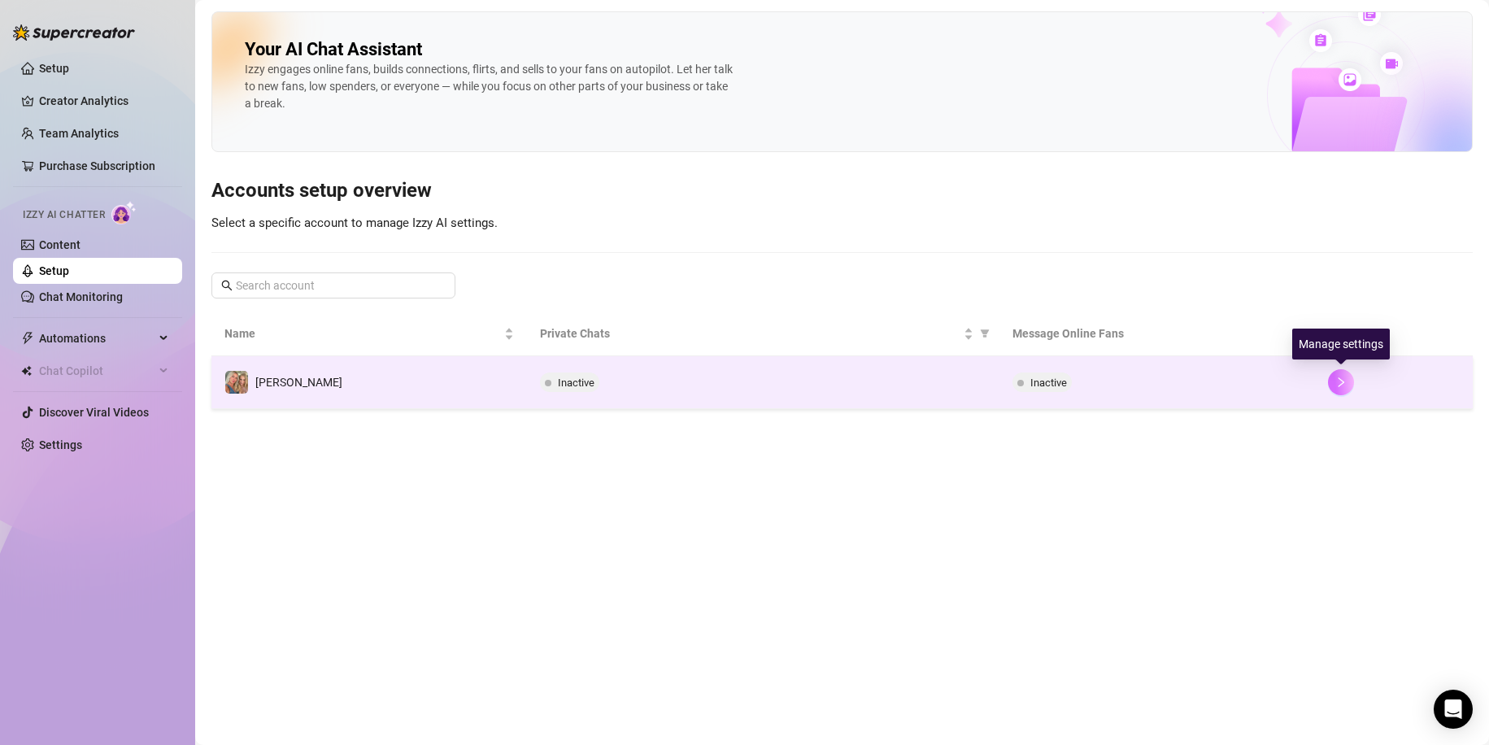
click at [1344, 377] on icon "right" at bounding box center [1340, 382] width 11 height 11
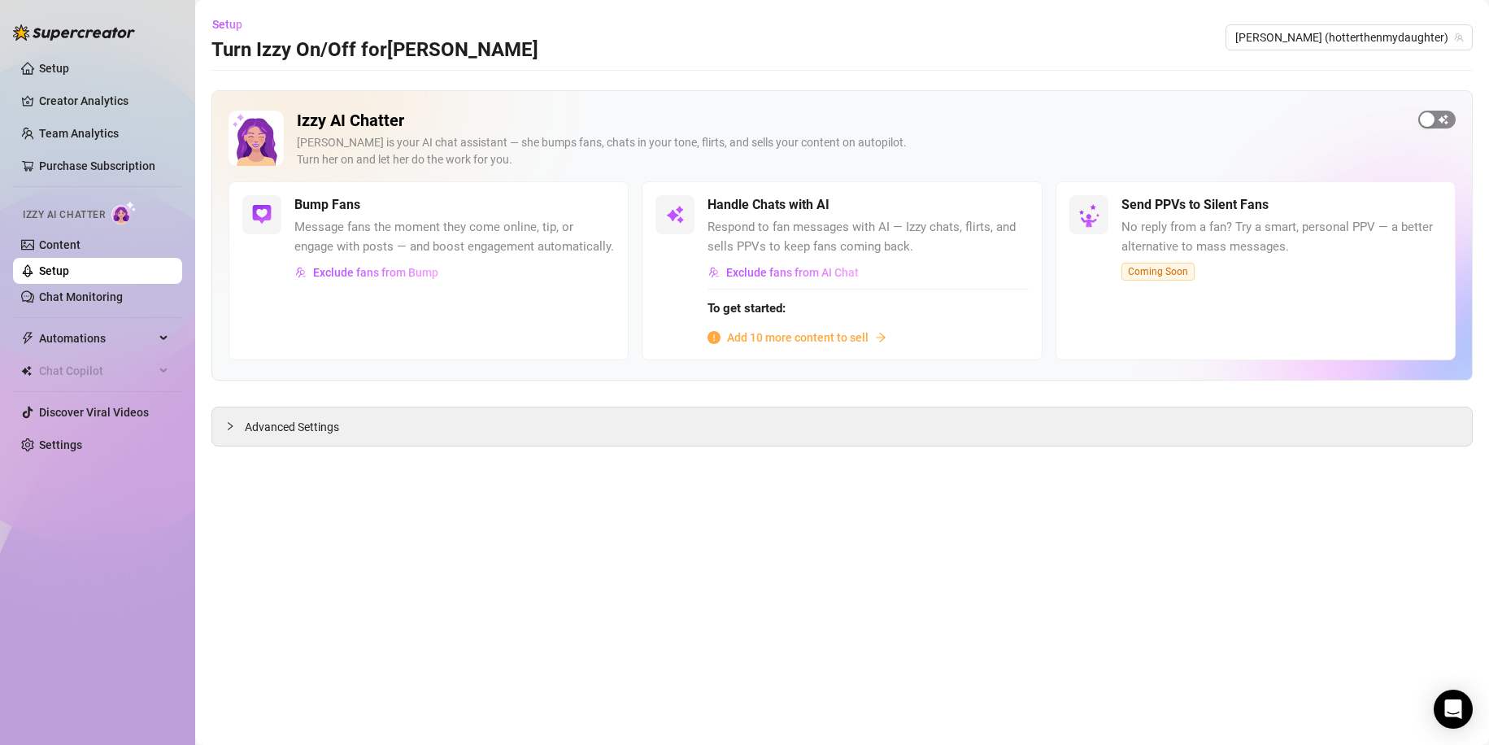
click at [1424, 119] on div "button" at bounding box center [1427, 119] width 15 height 15
